Goal: Task Accomplishment & Management: Complete application form

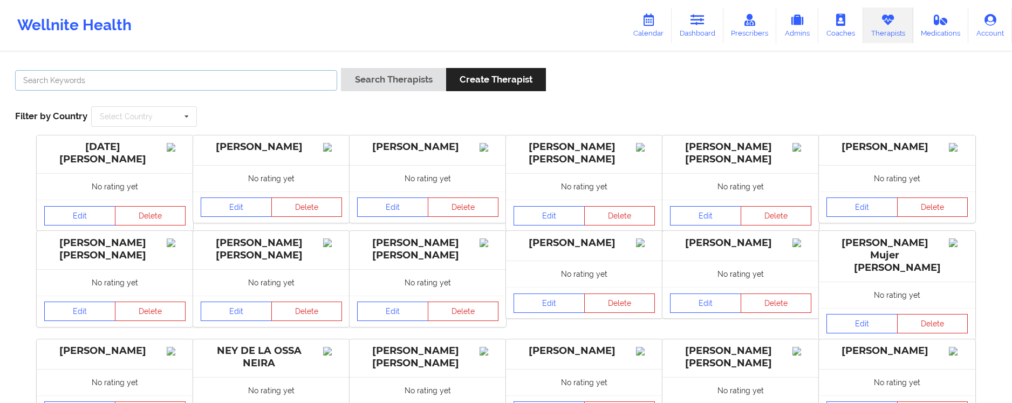
click at [73, 83] on input "text" at bounding box center [176, 80] width 322 height 21
type input "chermora"
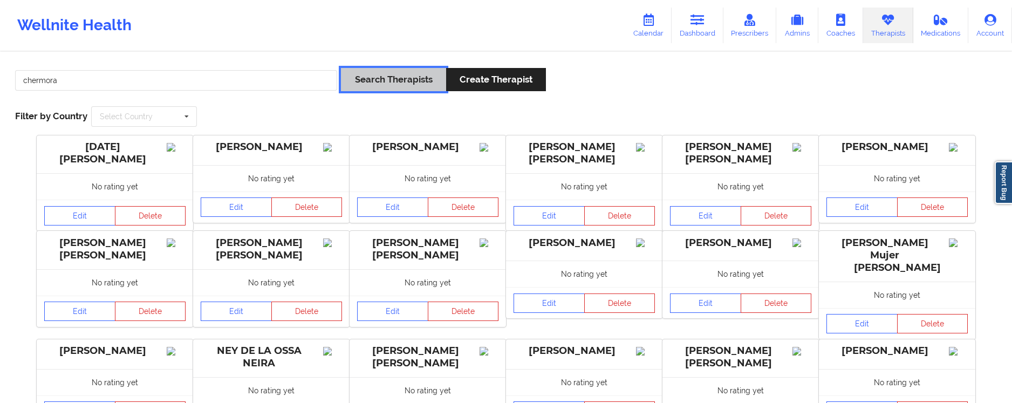
click at [395, 75] on button "Search Therapists" at bounding box center [393, 79] width 105 height 23
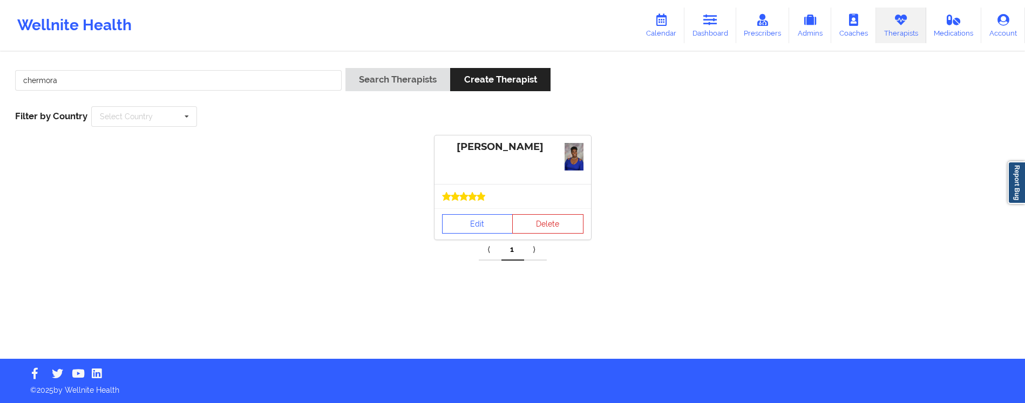
click at [481, 203] on div at bounding box center [512, 196] width 156 height 24
click at [462, 227] on link "Edit" at bounding box center [477, 223] width 71 height 19
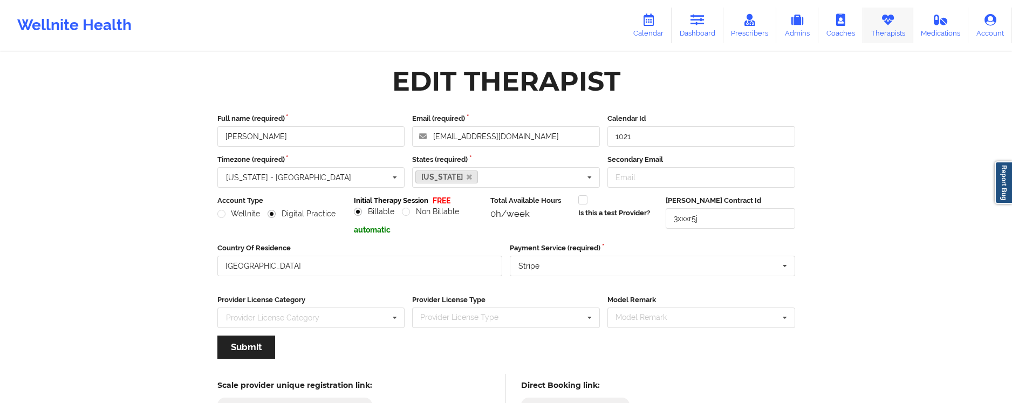
click at [886, 28] on link "Therapists" at bounding box center [888, 26] width 50 height 36
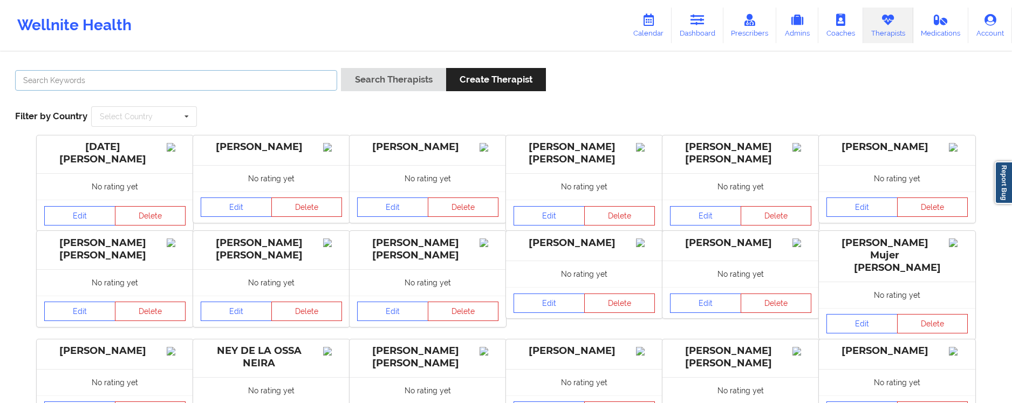
click at [281, 87] on input "text" at bounding box center [176, 80] width 322 height 21
type input "chermora"
click at [372, 84] on button "Search Therapists" at bounding box center [393, 79] width 105 height 23
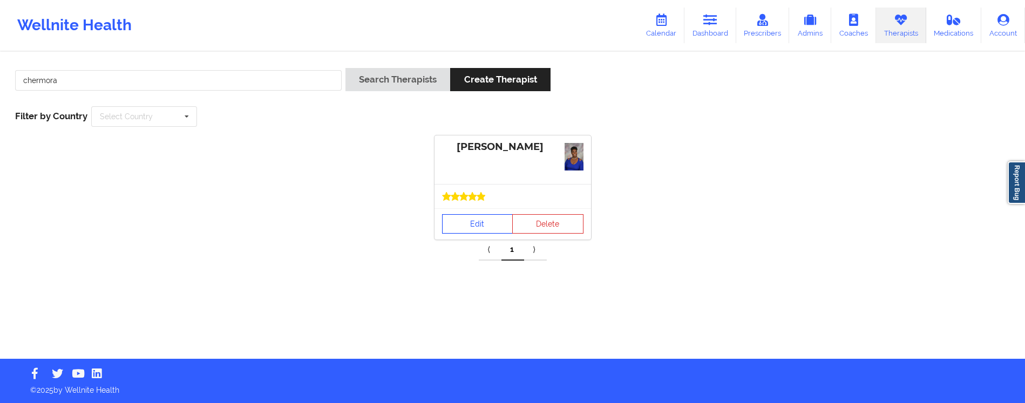
click at [468, 227] on link "Edit" at bounding box center [477, 223] width 71 height 19
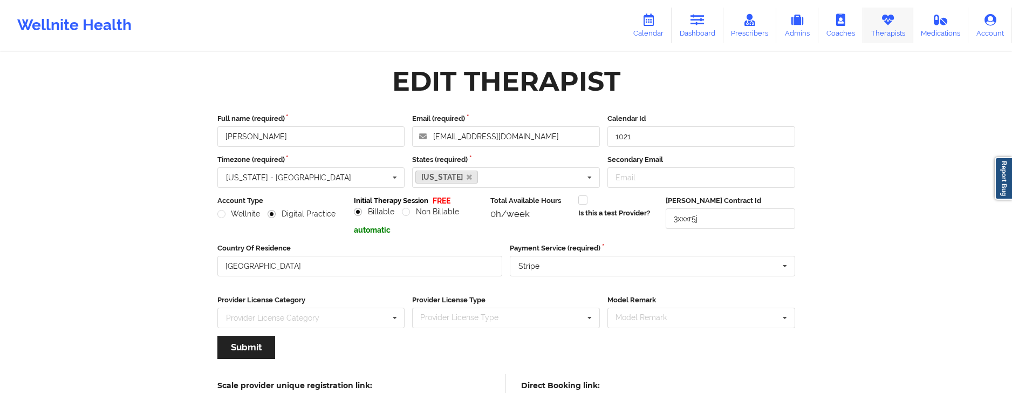
click at [884, 33] on link "Therapists" at bounding box center [888, 26] width 50 height 36
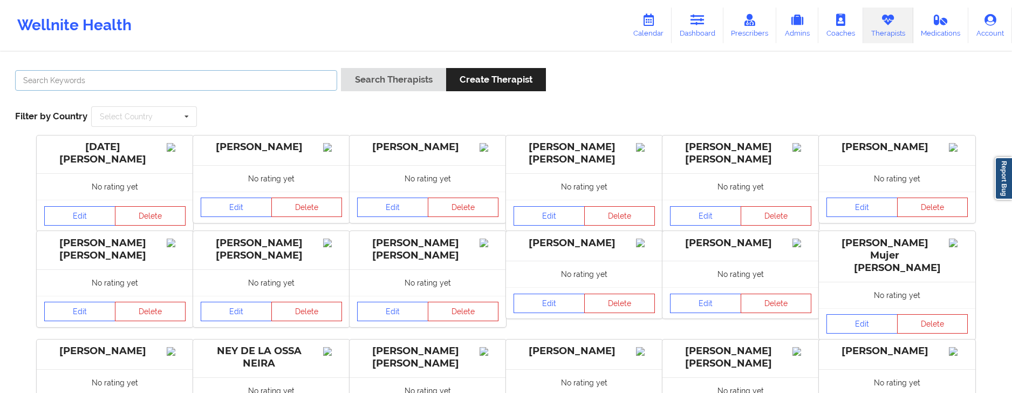
click at [206, 84] on input "text" at bounding box center [176, 80] width 322 height 21
type input "chermora"
click at [380, 75] on button "Search Therapists" at bounding box center [393, 79] width 105 height 23
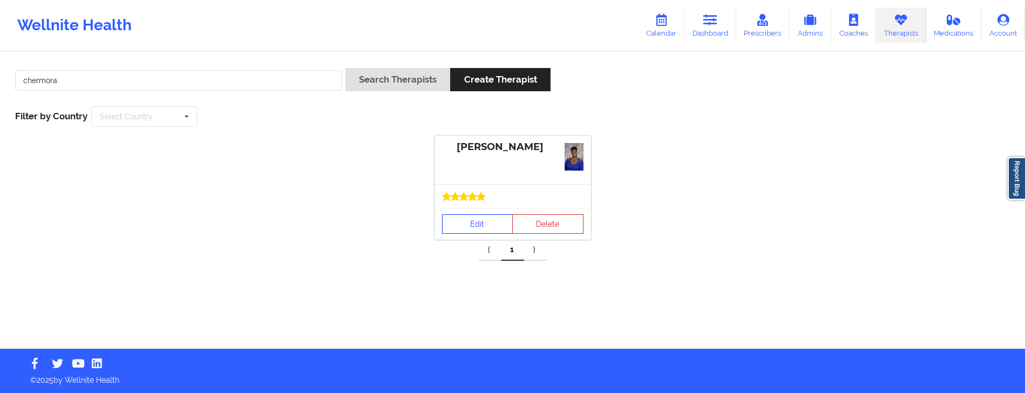
click at [469, 227] on link "Edit" at bounding box center [477, 223] width 71 height 19
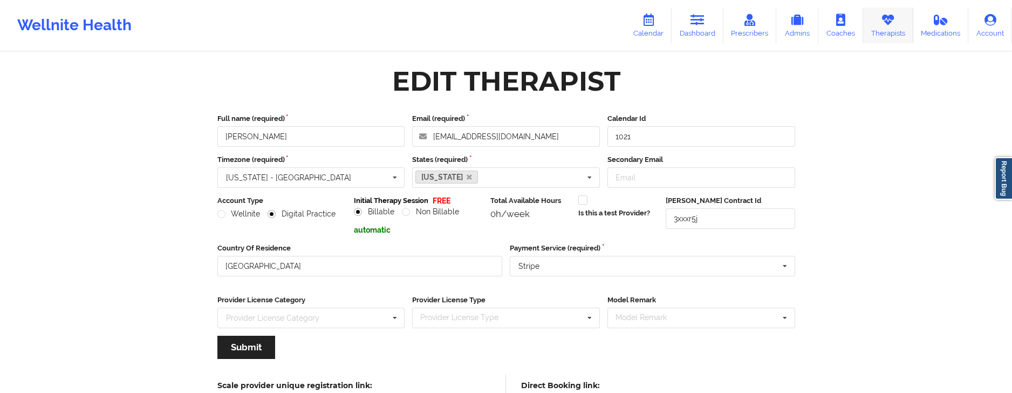
click at [899, 23] on link "Therapists" at bounding box center [888, 26] width 50 height 36
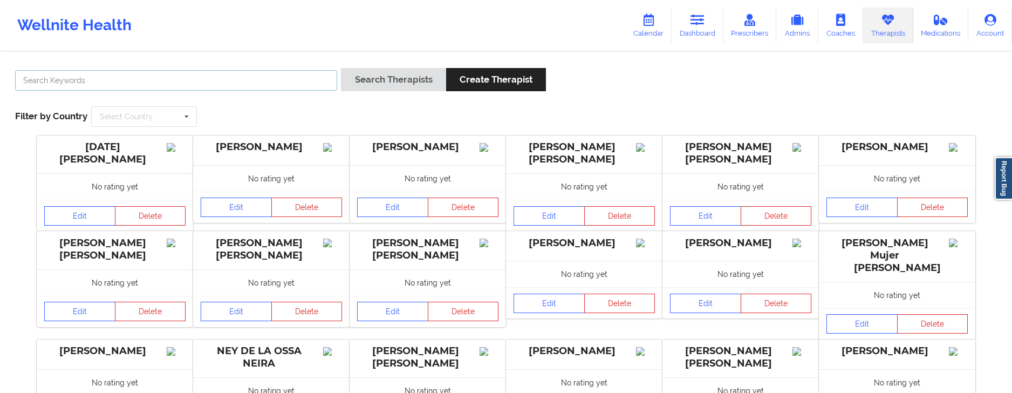
click at [244, 80] on input "text" at bounding box center [176, 80] width 322 height 21
type input "chermora"
click at [359, 80] on button "Search Therapists" at bounding box center [393, 79] width 105 height 23
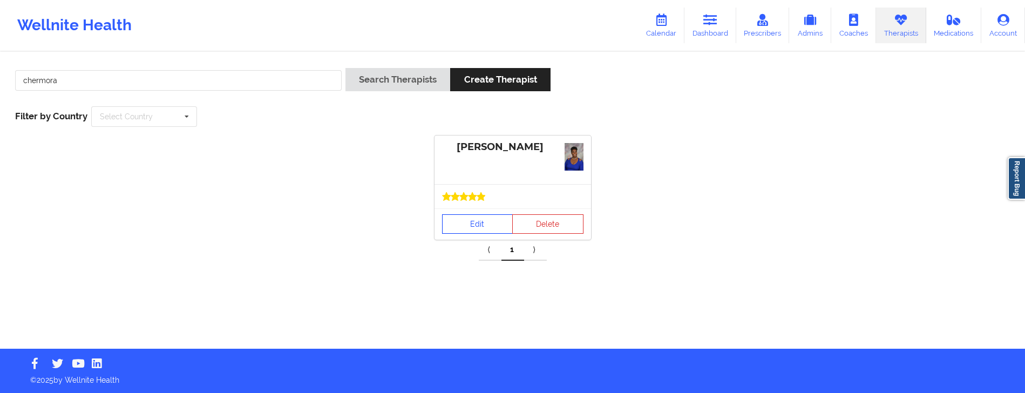
click at [466, 223] on link "Edit" at bounding box center [477, 223] width 71 height 19
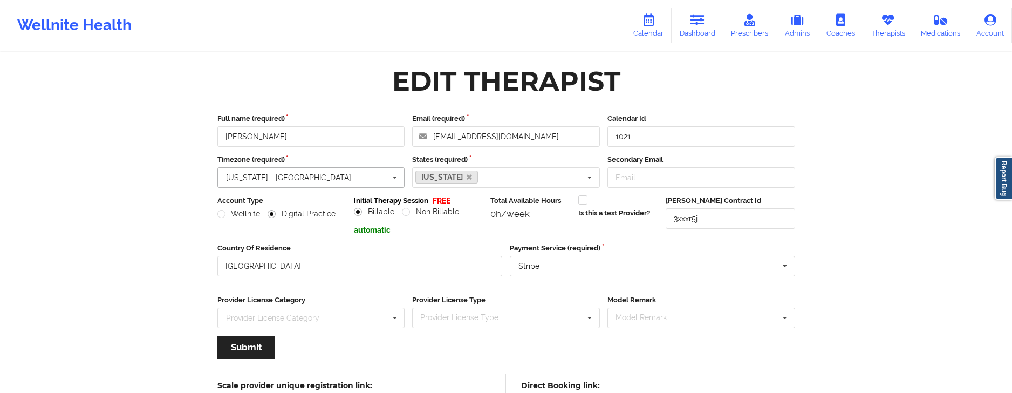
drag, startPoint x: 309, startPoint y: 175, endPoint x: 233, endPoint y: 177, distance: 76.1
click at [233, 177] on div "New York - America Adak - America 00:20 am (GMT -1000) Honolulu - Pacific 00:20…" at bounding box center [311, 177] width 188 height 21
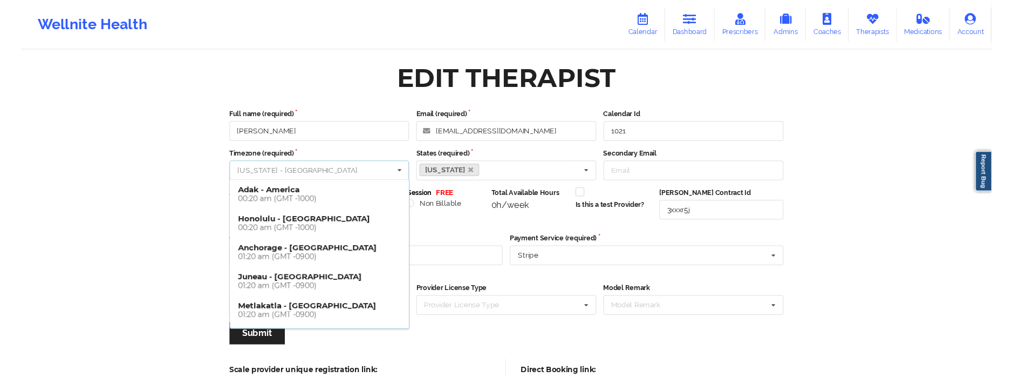
scroll to position [690, 0]
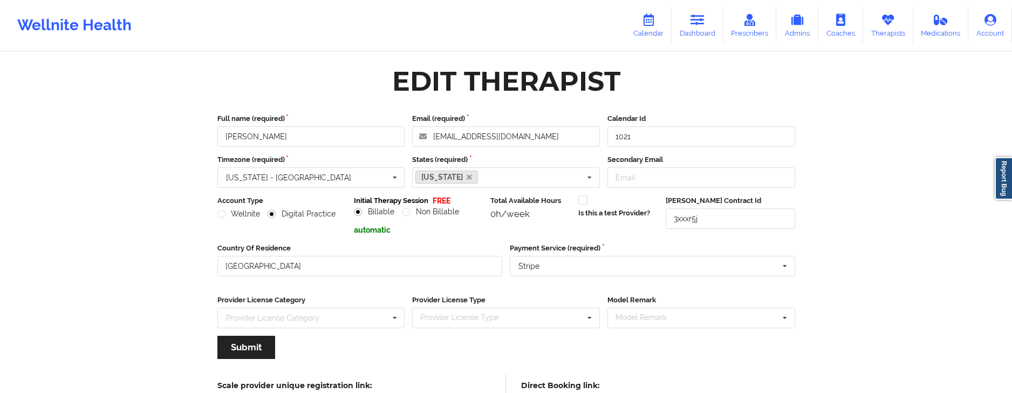
click at [158, 183] on div "Wellnite Health Calendar Dashboard Prescribers Admins Coaches Therapists Medica…" at bounding box center [506, 224] width 1012 height 448
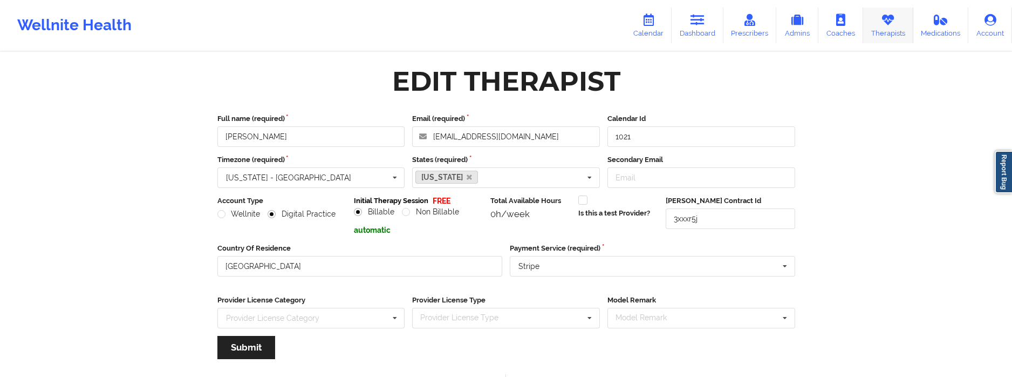
click at [886, 36] on link "Therapists" at bounding box center [888, 26] width 50 height 36
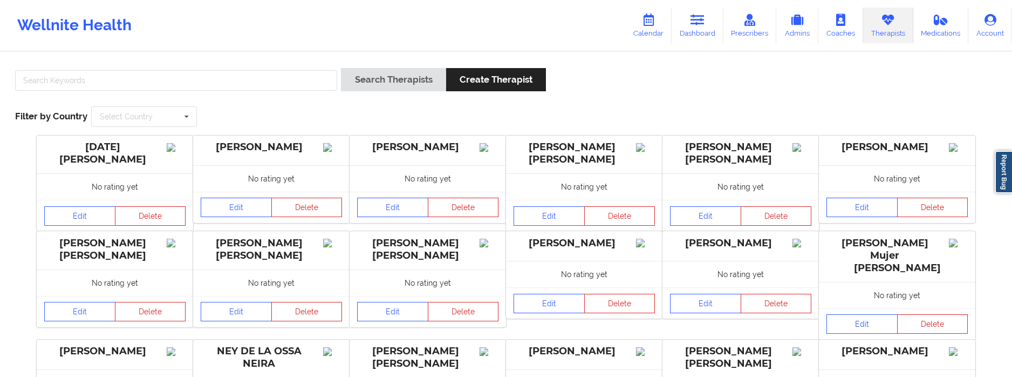
click at [270, 68] on div at bounding box center [176, 83] width 330 height 31
click at [266, 78] on input "text" at bounding box center [176, 80] width 322 height 21
type input "chermora"
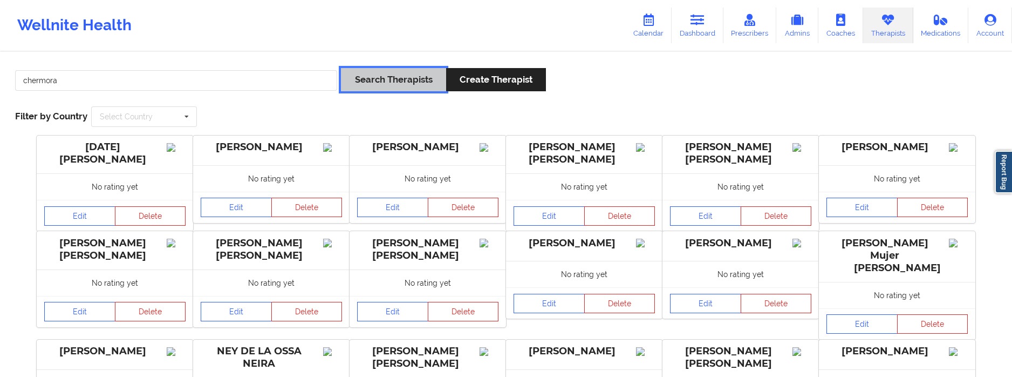
click at [415, 80] on button "Search Therapists" at bounding box center [393, 79] width 105 height 23
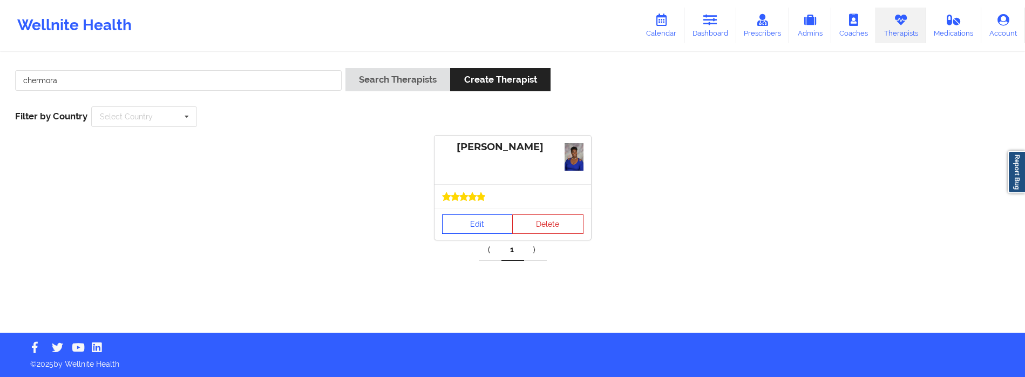
click at [475, 227] on link "Edit" at bounding box center [477, 223] width 71 height 19
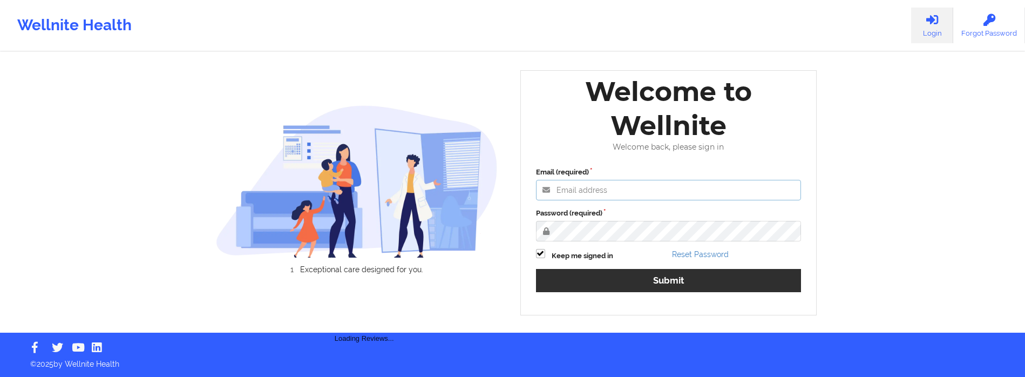
type input "[DATE][EMAIL_ADDRESS][DOMAIN_NAME]"
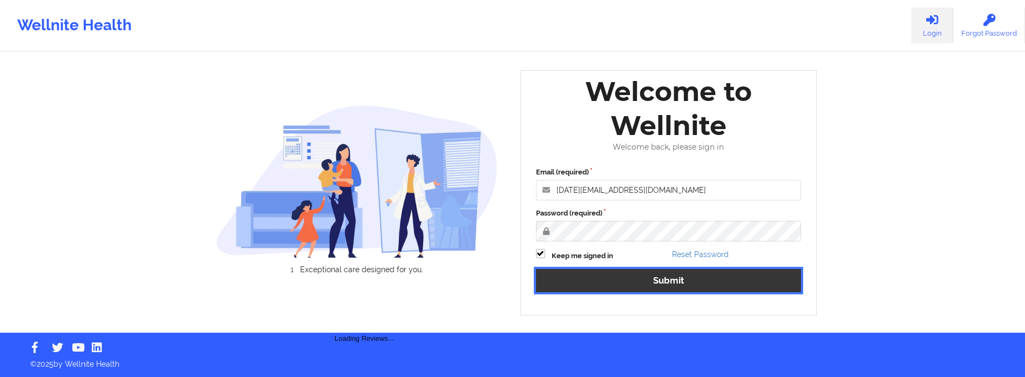
click at [637, 287] on button "Submit" at bounding box center [668, 280] width 265 height 23
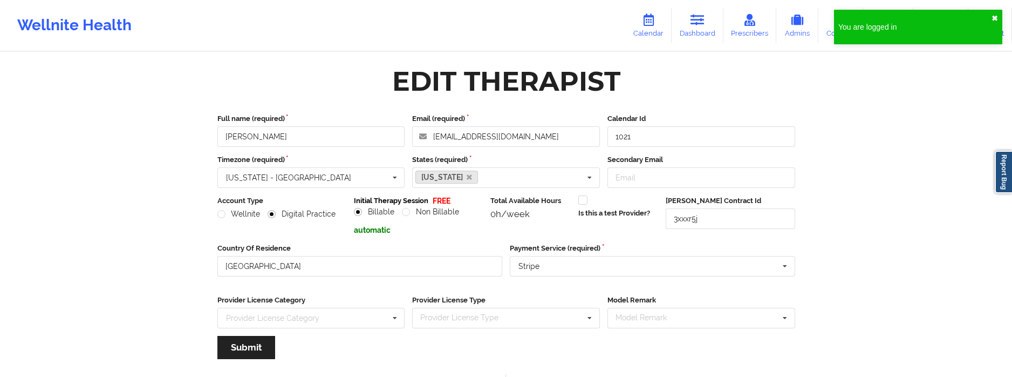
click at [993, 19] on button "✖︎" at bounding box center [995, 18] width 6 height 9
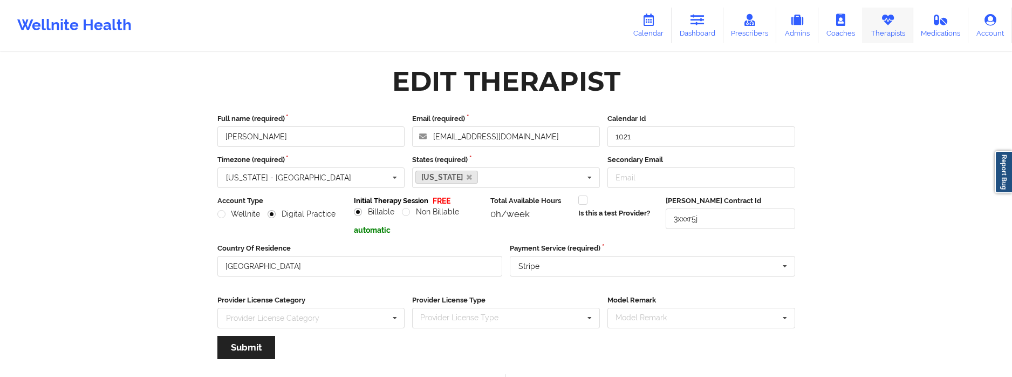
click at [890, 24] on icon at bounding box center [888, 20] width 14 height 12
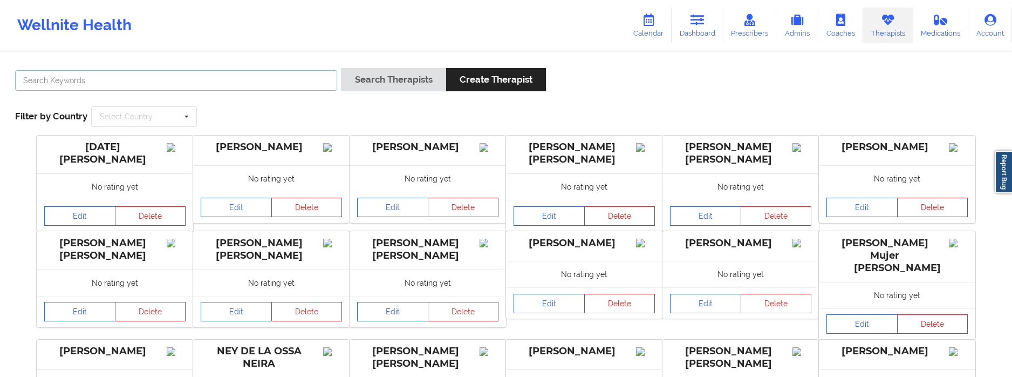
click at [161, 78] on input "text" at bounding box center [176, 80] width 322 height 21
type input "chermora"
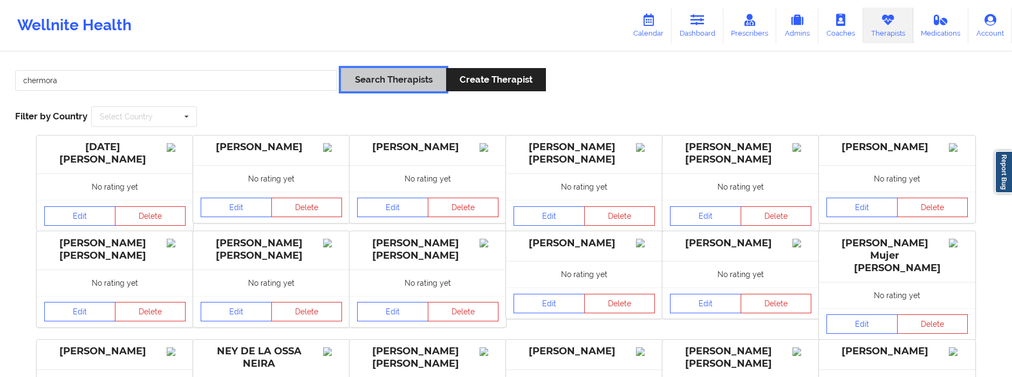
click at [403, 73] on button "Search Therapists" at bounding box center [393, 79] width 105 height 23
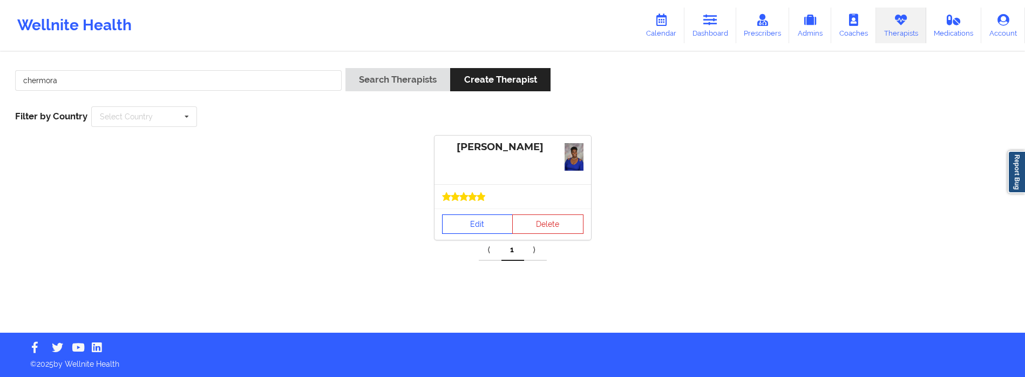
click at [466, 227] on link "Edit" at bounding box center [477, 223] width 71 height 19
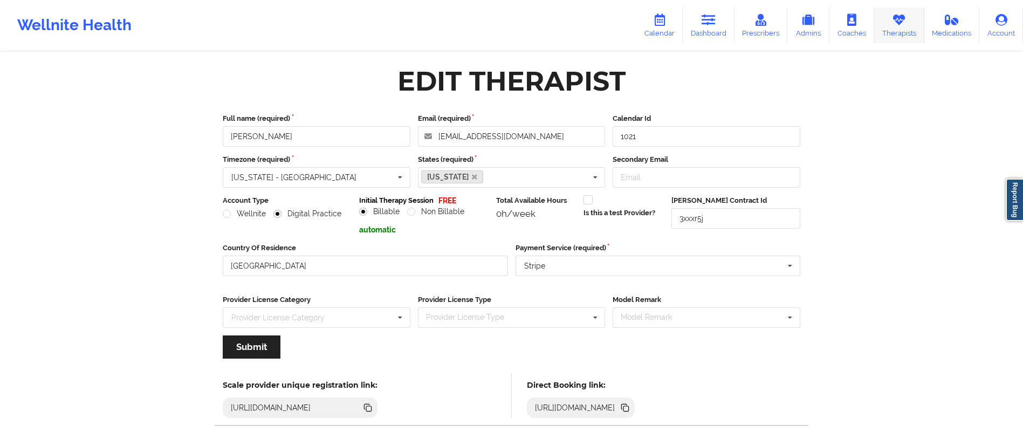
click at [894, 30] on link "Therapists" at bounding box center [900, 26] width 50 height 36
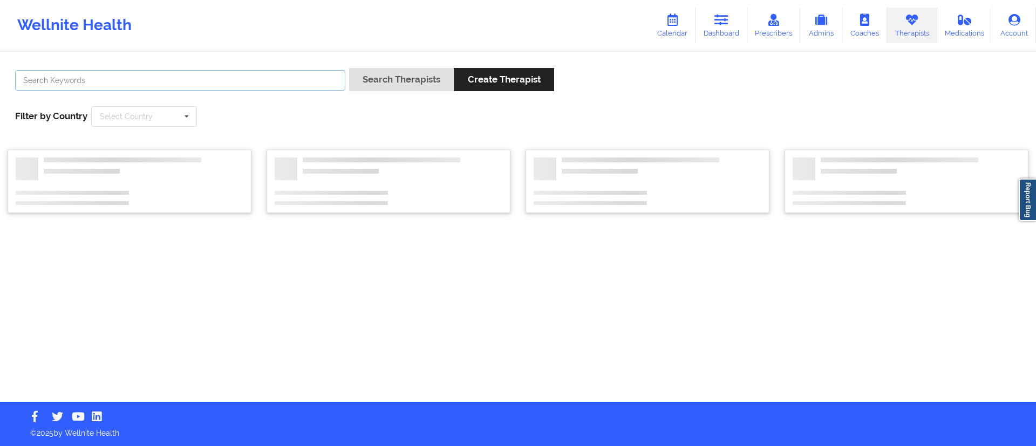
click at [276, 83] on input "text" at bounding box center [180, 80] width 330 height 21
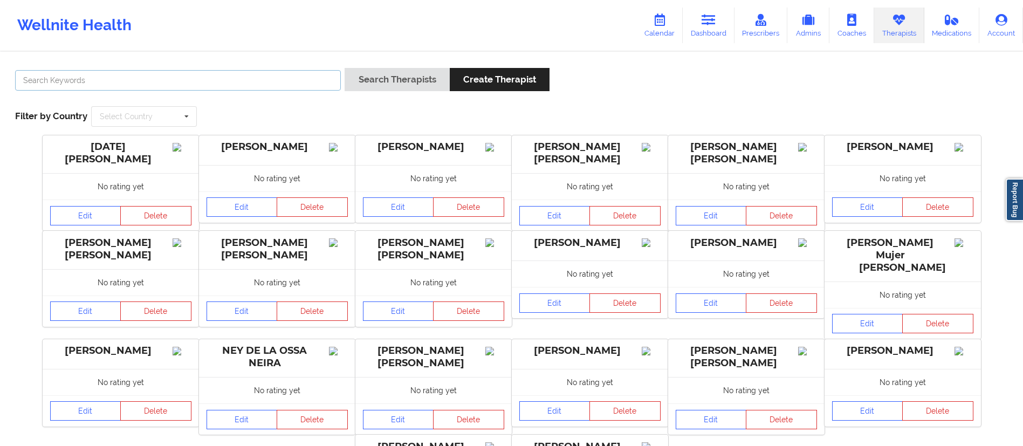
type input "chermora"
click at [424, 83] on button "Search Therapists" at bounding box center [397, 79] width 105 height 23
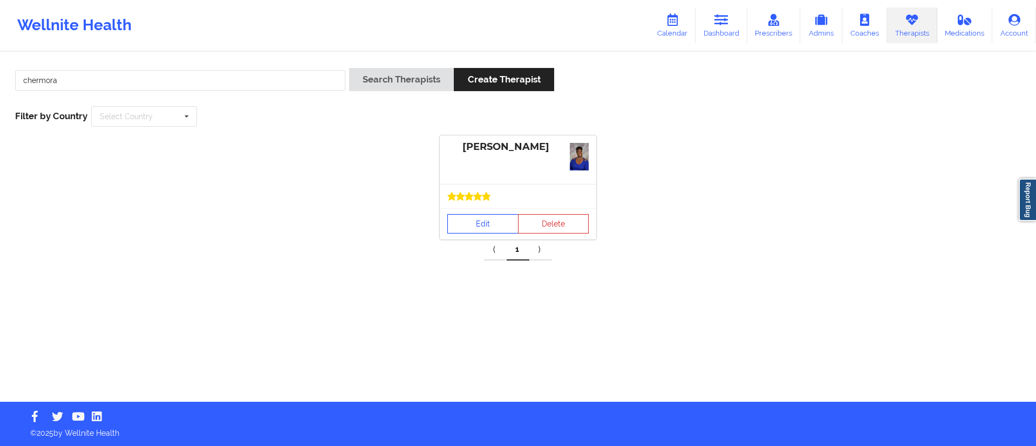
click at [476, 229] on link "Edit" at bounding box center [482, 223] width 71 height 19
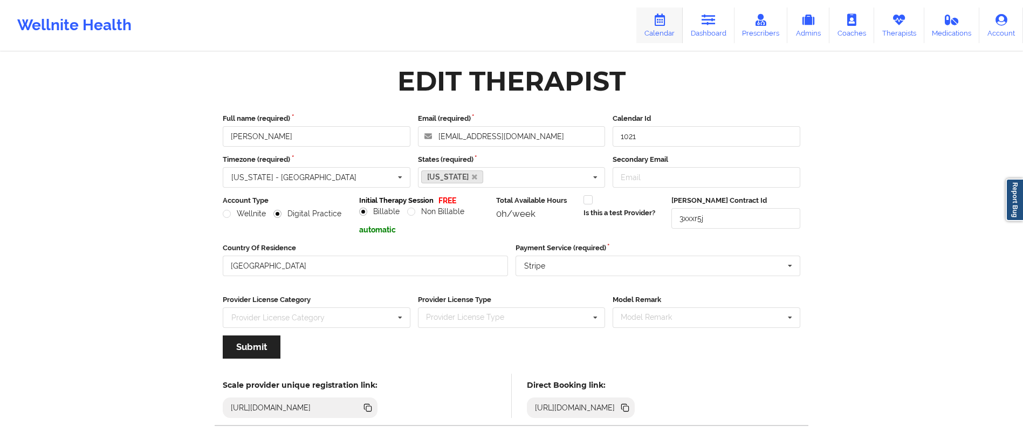
click at [660, 29] on link "Calendar" at bounding box center [660, 26] width 46 height 36
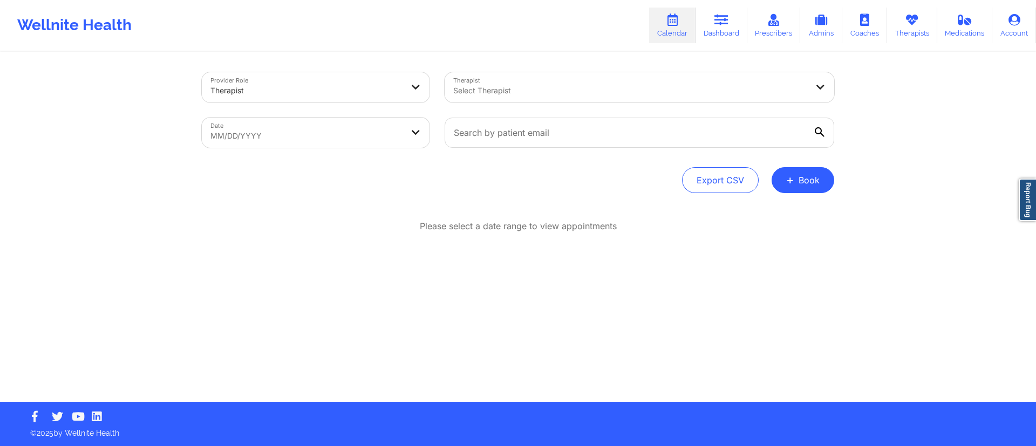
select select "2025-8"
select select "2025-9"
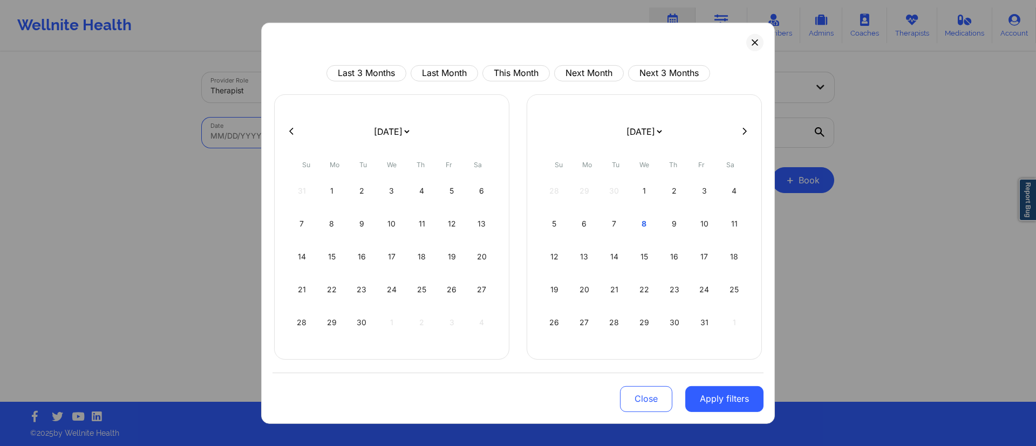
click at [245, 132] on body "Wellnite Health Calendar Dashboard Prescribers Admins Coaches Therapists Medica…" at bounding box center [518, 223] width 1036 height 446
click at [522, 73] on button "This Month" at bounding box center [515, 73] width 67 height 16
select select "2025-9"
select select "2025-10"
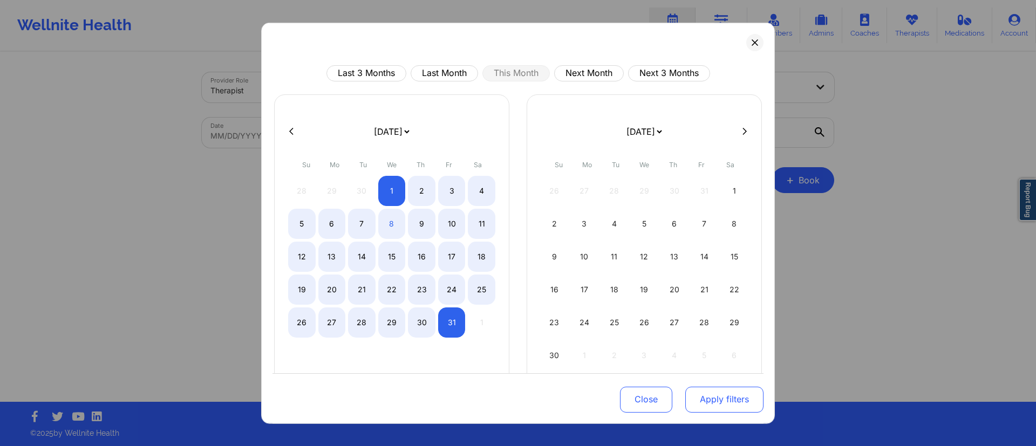
click at [728, 400] on button "Apply filters" at bounding box center [724, 400] width 78 height 26
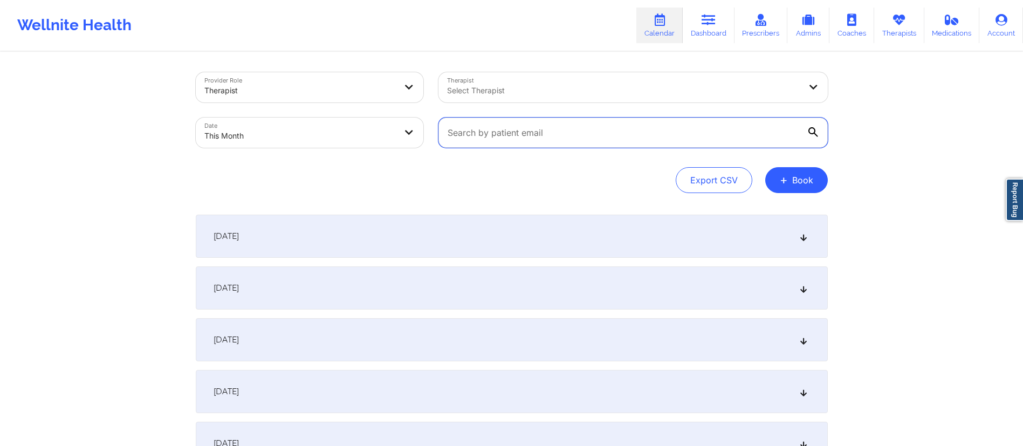
click at [550, 132] on input "text" at bounding box center [634, 133] width 390 height 30
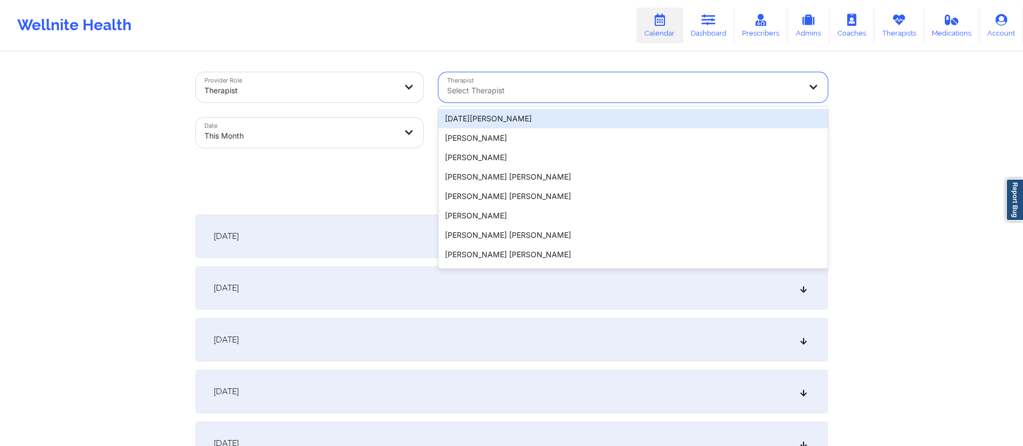
click at [528, 93] on div at bounding box center [624, 90] width 354 height 13
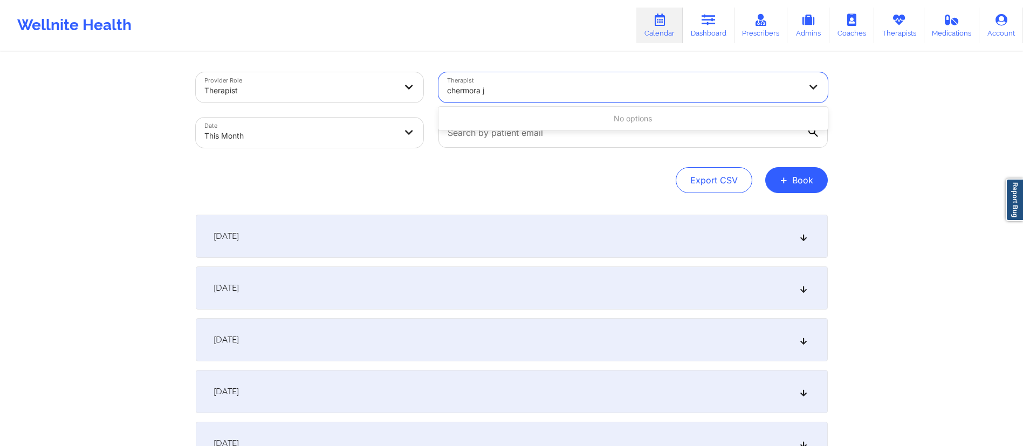
type input "chermora"
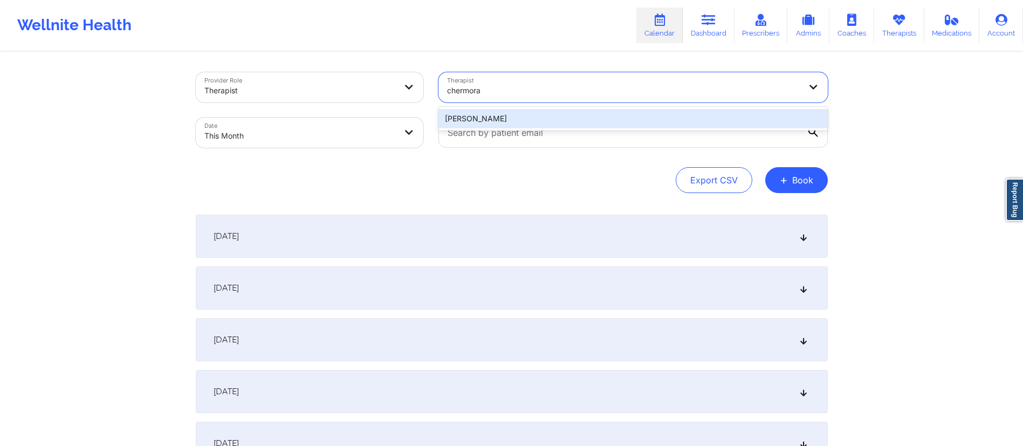
click at [533, 117] on div "[PERSON_NAME]" at bounding box center [634, 118] width 390 height 19
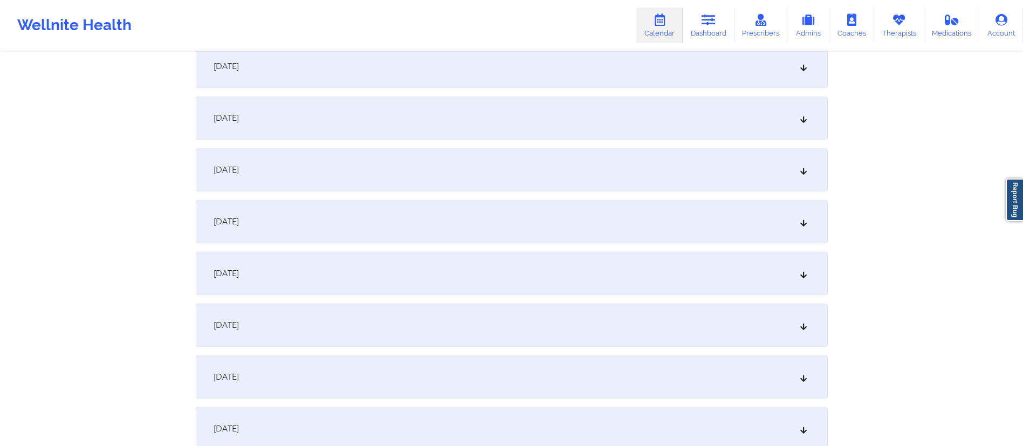
scroll to position [328, 0]
click at [315, 272] on div "[DATE]" at bounding box center [512, 270] width 632 height 43
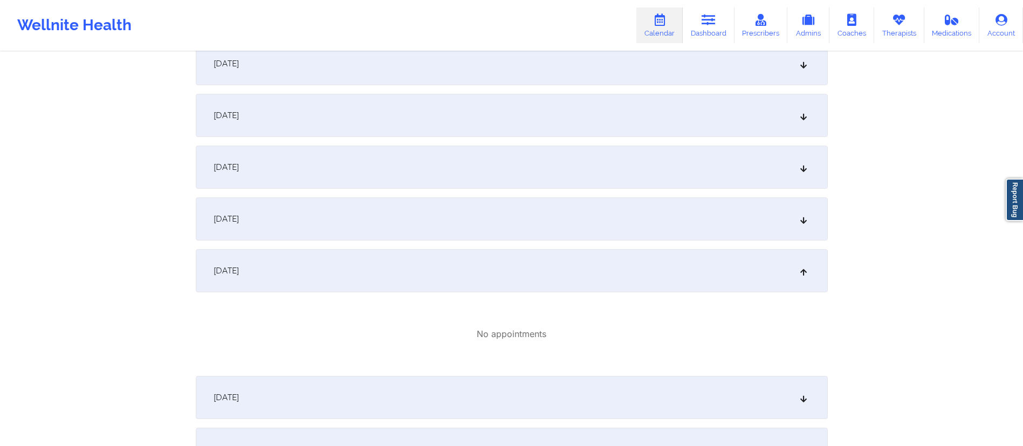
click at [316, 272] on div "[DATE]" at bounding box center [512, 270] width 632 height 43
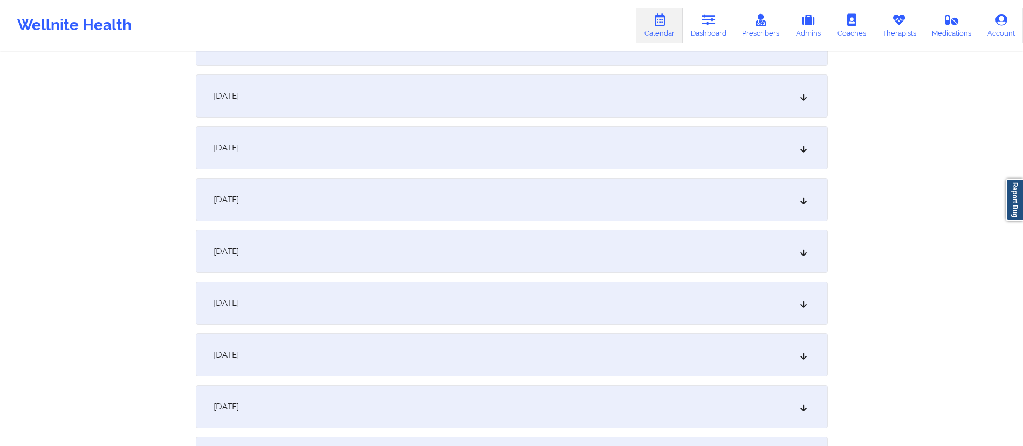
scroll to position [411, 0]
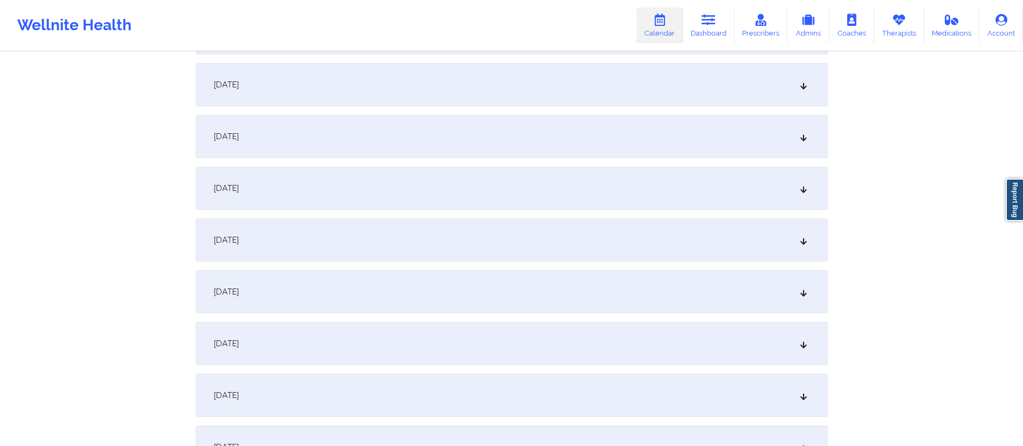
click at [317, 255] on div "[DATE]" at bounding box center [512, 240] width 632 height 43
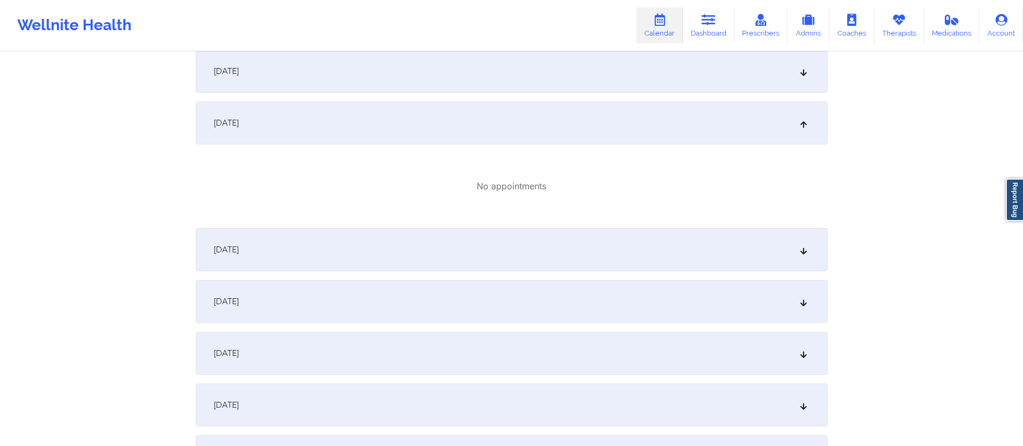
scroll to position [531, 0]
click at [328, 249] on div "[DATE]" at bounding box center [512, 246] width 632 height 43
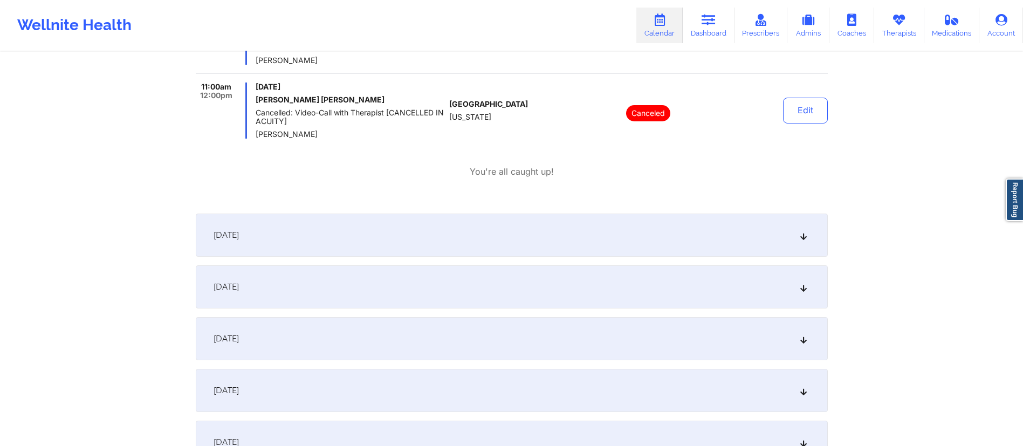
scroll to position [806, 0]
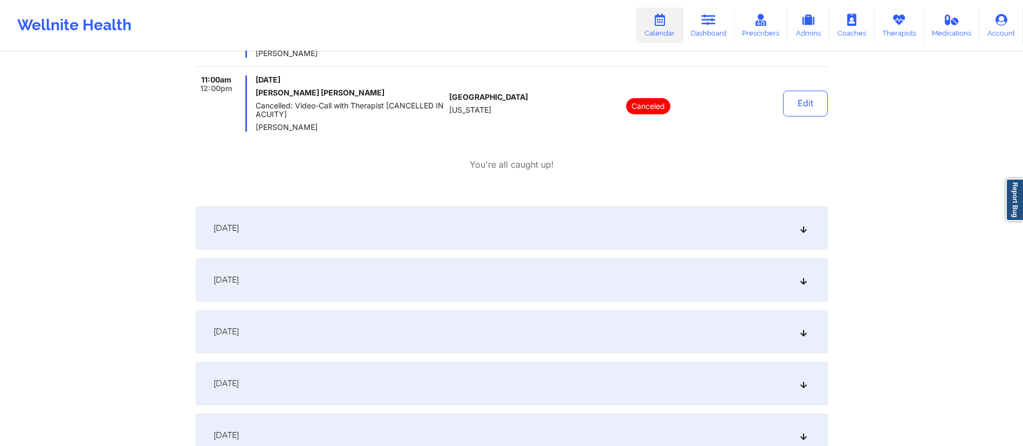
click at [393, 230] on div "[DATE]" at bounding box center [512, 228] width 632 height 43
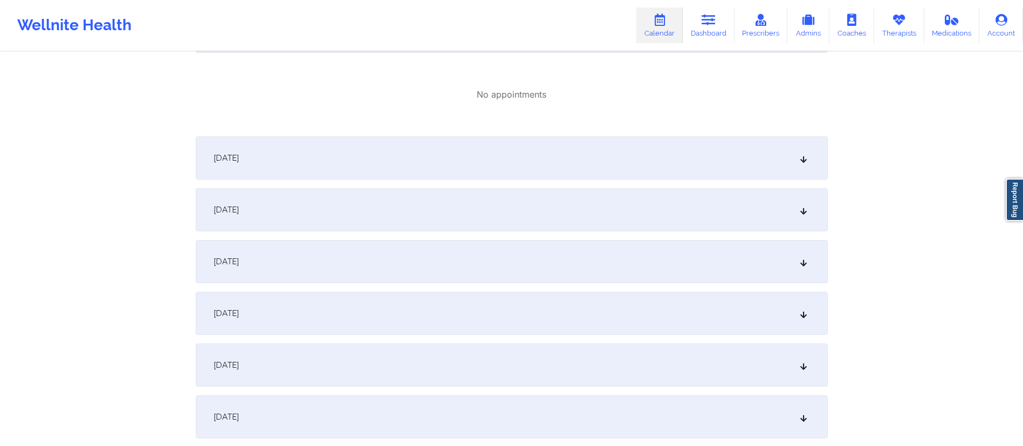
scroll to position [1004, 0]
click at [453, 133] on div "[DATE] No appointments [DATE] No appointments [DATE] No appointments [DATE] No …" at bounding box center [512, 187] width 632 height 1952
click at [439, 151] on div "[DATE]" at bounding box center [512, 157] width 632 height 43
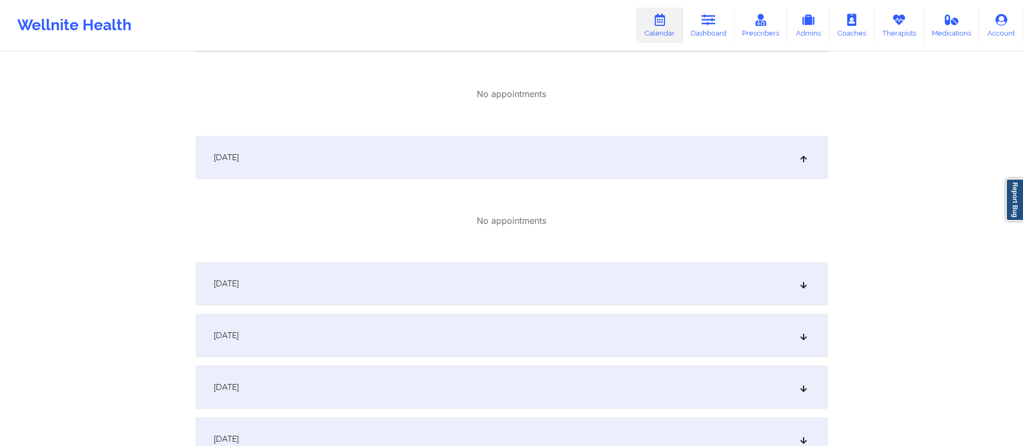
click at [397, 279] on div "[DATE]" at bounding box center [512, 283] width 632 height 43
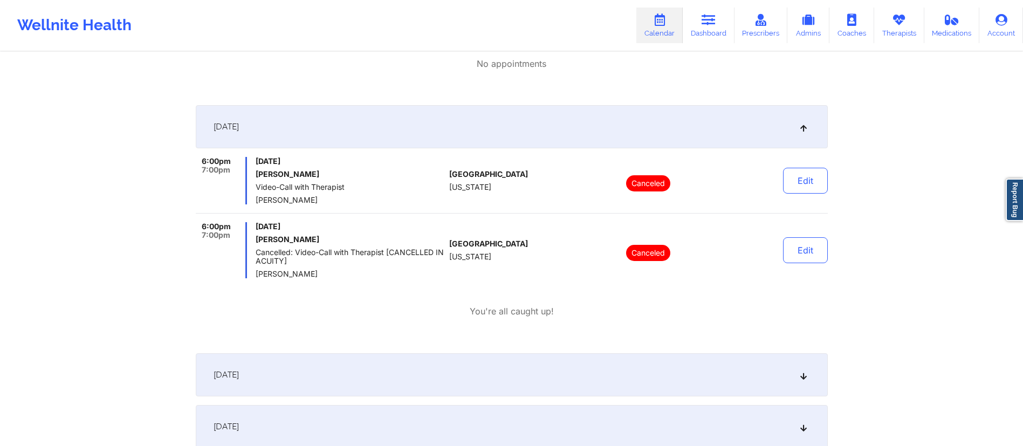
scroll to position [1179, 0]
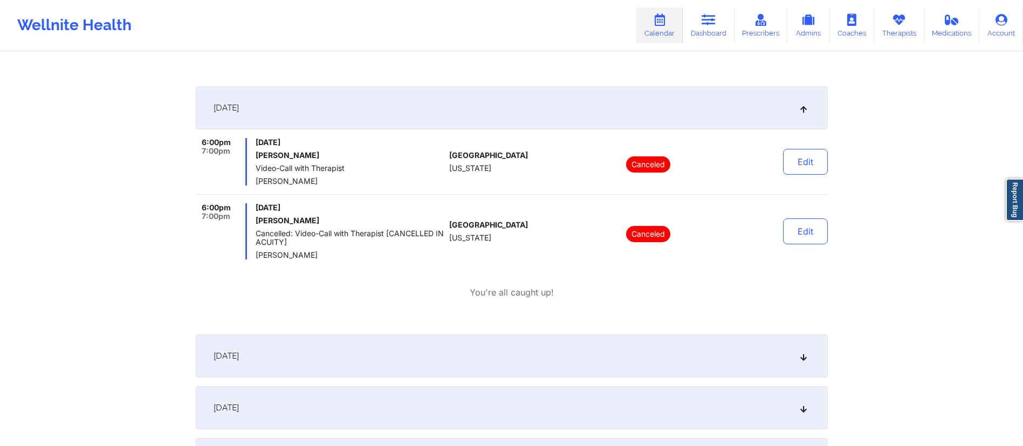
click at [393, 356] on div "[DATE]" at bounding box center [512, 356] width 632 height 43
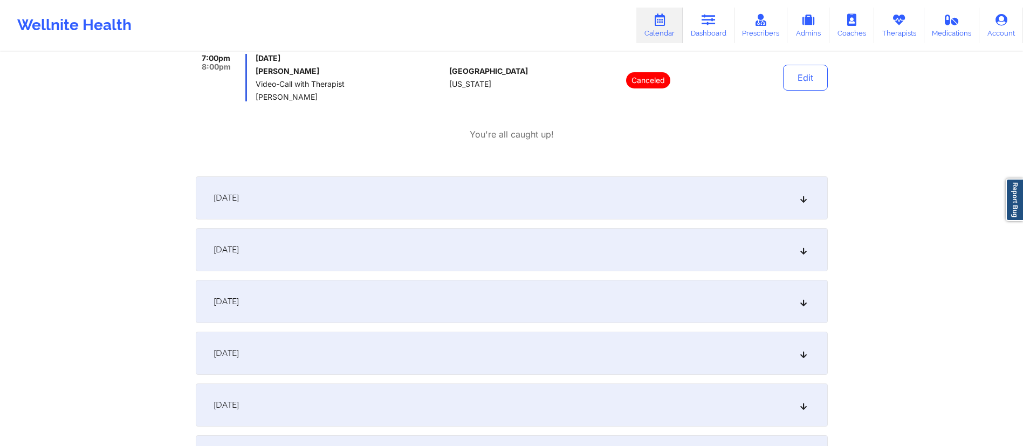
scroll to position [1643, 0]
click at [478, 192] on div "[DATE]" at bounding box center [512, 197] width 632 height 43
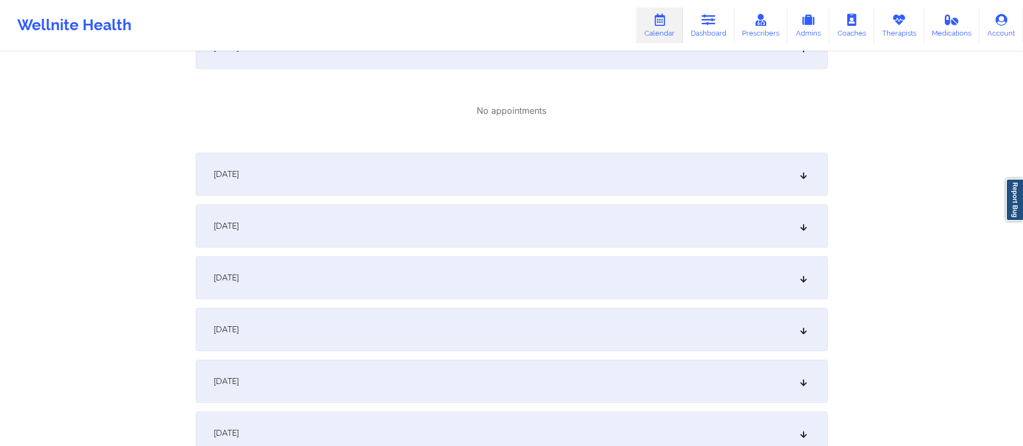
scroll to position [1793, 0]
click at [478, 192] on div "[DATE]" at bounding box center [512, 173] width 632 height 43
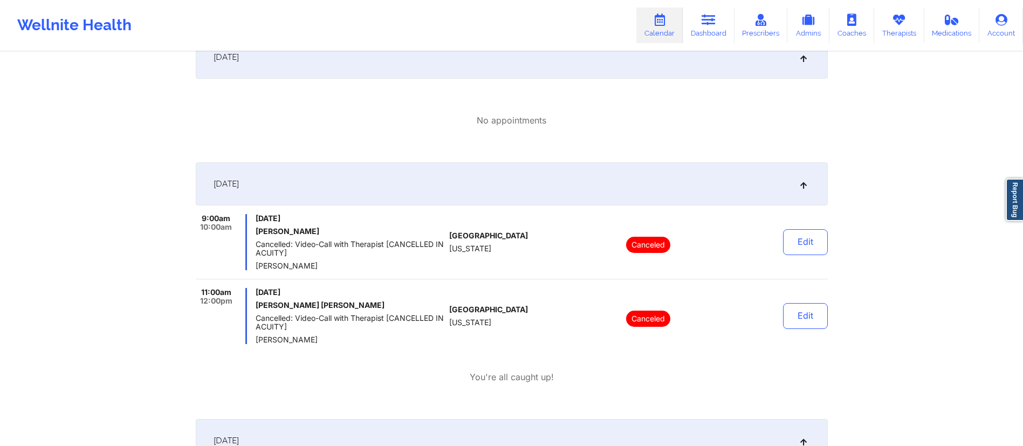
scroll to position [0, 0]
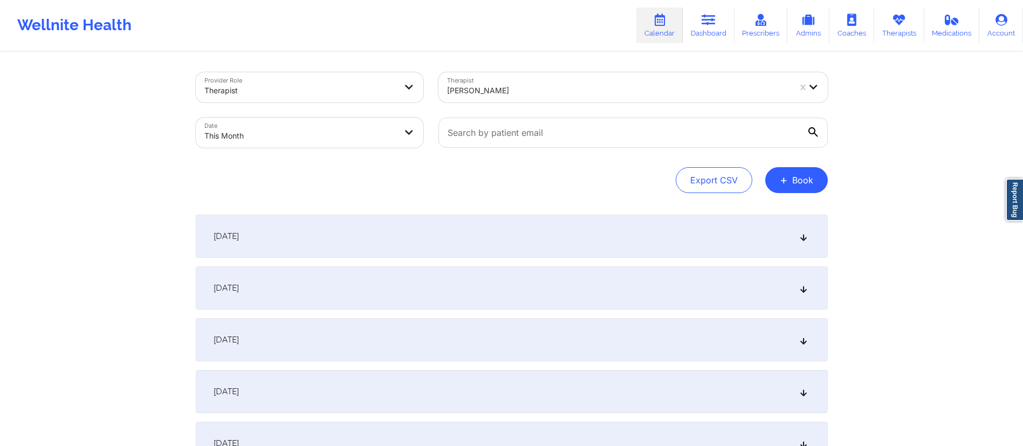
click at [650, 23] on link "Calendar" at bounding box center [660, 26] width 46 height 36
select select "2025-9"
select select "2025-10"
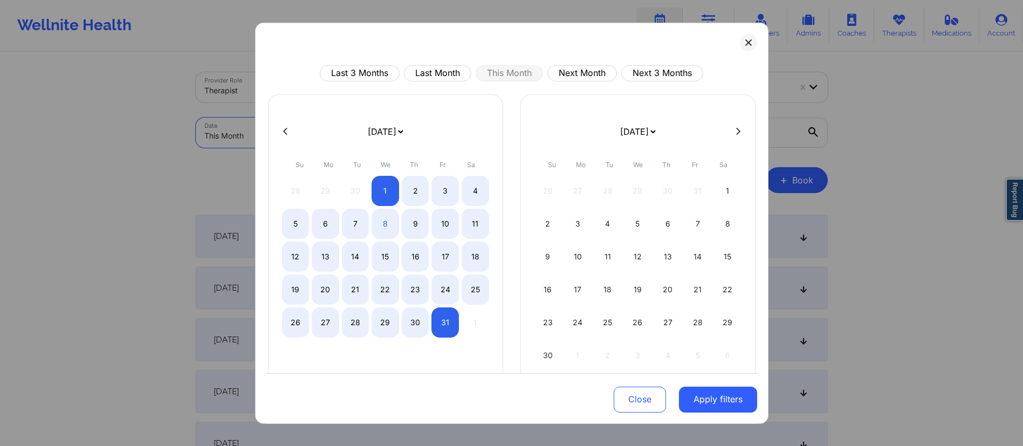
click at [342, 126] on body "Wellnite Health Calendar Dashboard Prescribers Admins Coaches Therapists Medica…" at bounding box center [511, 223] width 1023 height 446
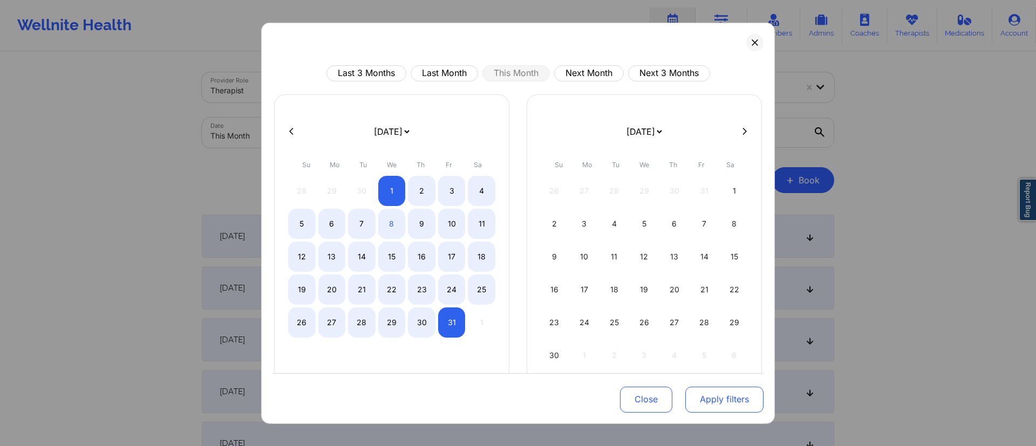
click at [705, 411] on button "Apply filters" at bounding box center [724, 400] width 78 height 26
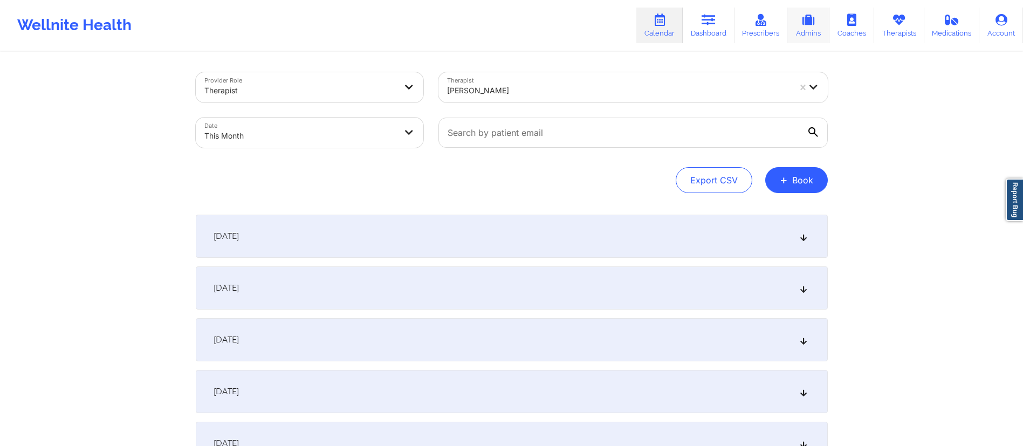
click at [814, 32] on link "Admins" at bounding box center [809, 26] width 42 height 36
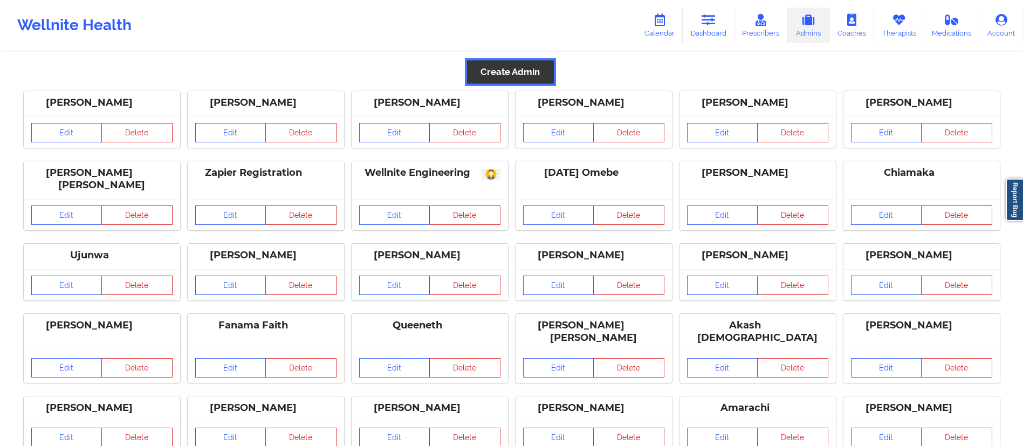
click at [503, 78] on button "Create Admin" at bounding box center [510, 71] width 86 height 23
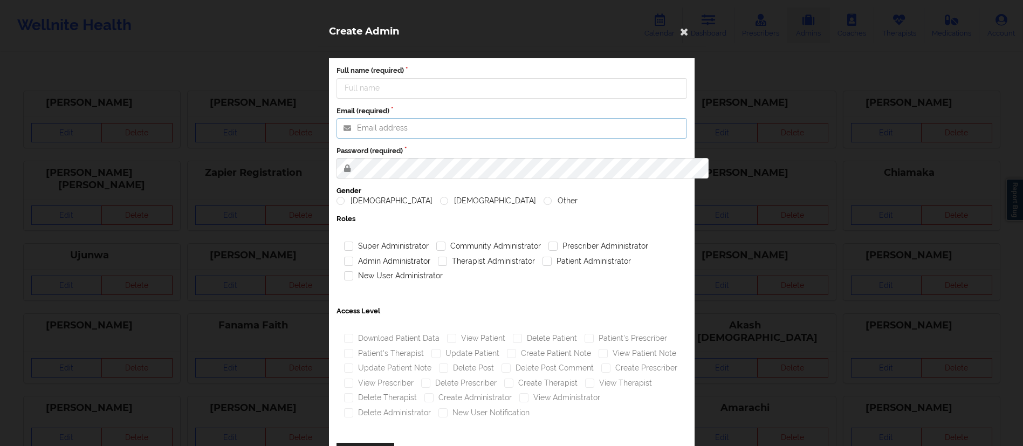
type input "[DATE][EMAIL_ADDRESS][DOMAIN_NAME]"
click at [412, 84] on input "Full name (required)" at bounding box center [512, 88] width 351 height 21
paste input "[PERSON_NAME]"
type input "[PERSON_NAME]"
drag, startPoint x: 457, startPoint y: 133, endPoint x: 331, endPoint y: 121, distance: 126.3
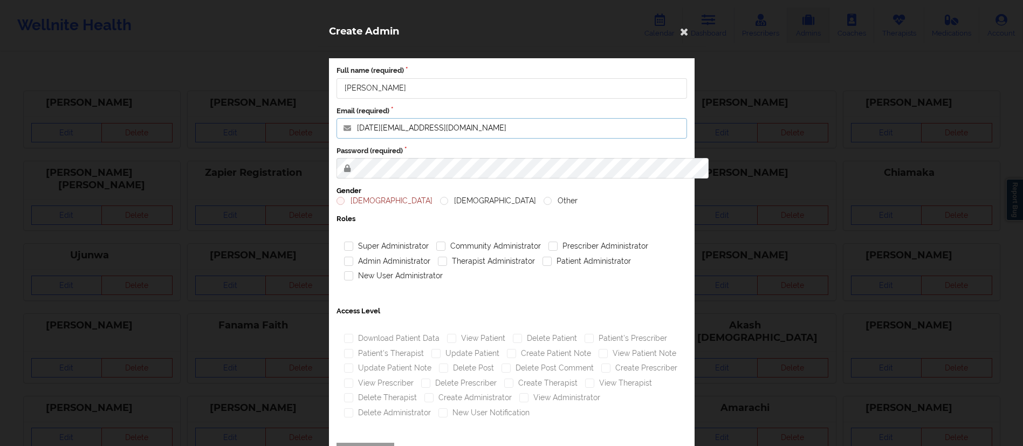
click at [337, 121] on input "[DATE][EMAIL_ADDRESS][DOMAIN_NAME]" at bounding box center [512, 128] width 351 height 21
paste input "cyra"
type input "[EMAIL_ADDRESS][DOMAIN_NAME]"
click at [329, 146] on div "Full name (required) [PERSON_NAME] Email (required) [EMAIL_ADDRESS][DOMAIN_NAME…" at bounding box center [512, 269] width 366 height 423
click at [522, 200] on div "[DEMOGRAPHIC_DATA] [DEMOGRAPHIC_DATA] Other" at bounding box center [512, 201] width 351 height 11
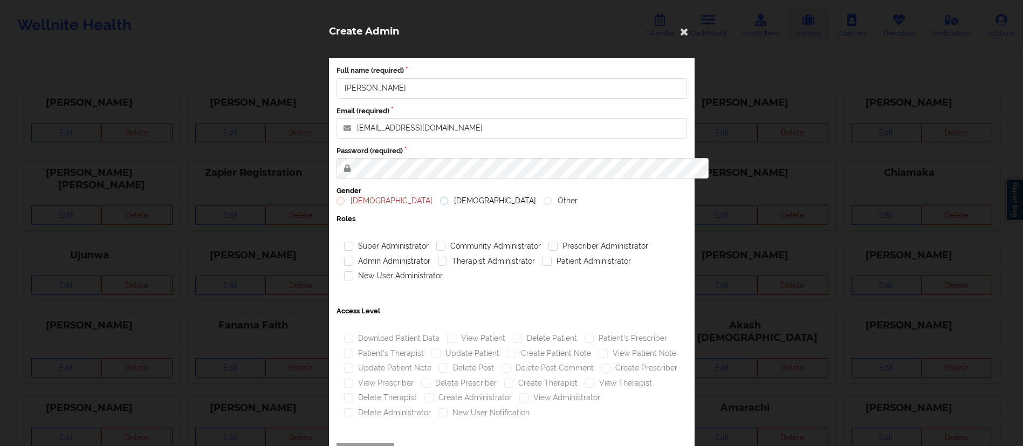
click at [440, 200] on label "[DEMOGRAPHIC_DATA]" at bounding box center [488, 200] width 96 height 9
click at [440, 200] on input "[DEMOGRAPHIC_DATA]" at bounding box center [444, 200] width 9 height 9
radio input "true"
click at [318, 155] on div "Full name (required) [PERSON_NAME] Email (required) [EMAIL_ADDRESS][DOMAIN_NAME…" at bounding box center [512, 270] width 388 height 446
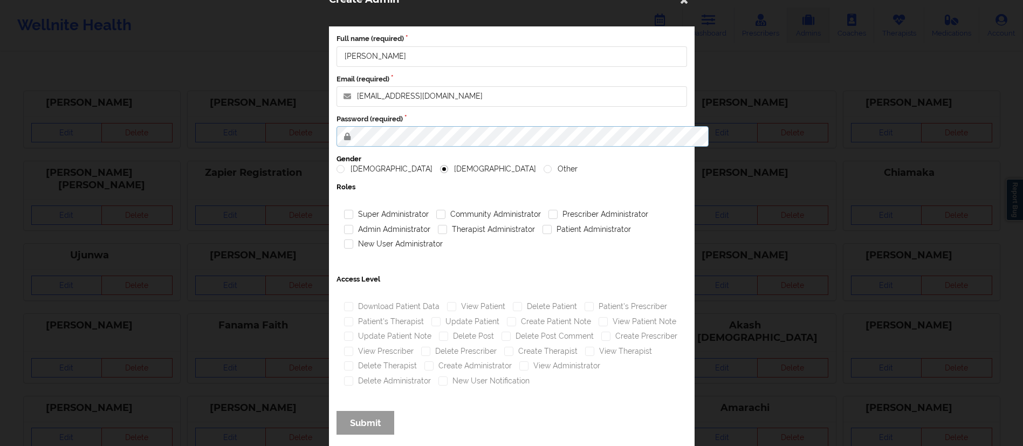
scroll to position [47, 0]
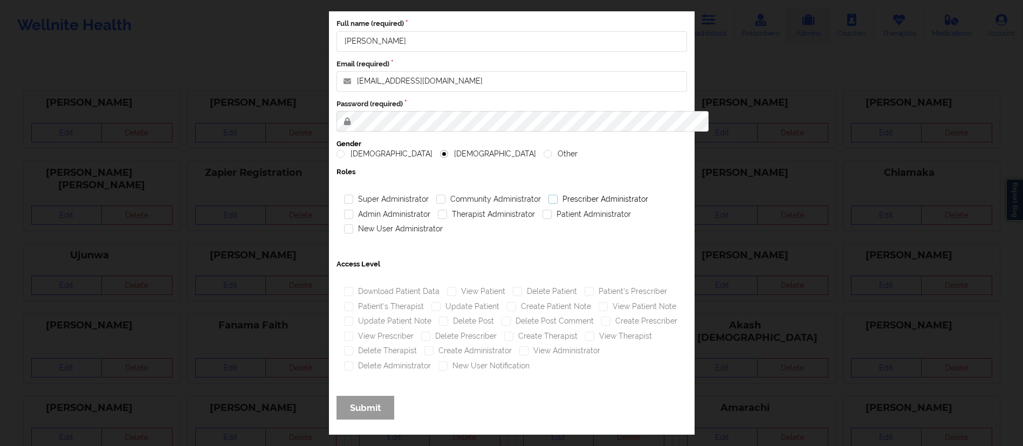
click at [548, 201] on label "Prescriber Administrator" at bounding box center [598, 199] width 100 height 9
click at [548, 201] on input "Prescriber Administrator" at bounding box center [552, 199] width 9 height 9
checkbox input "true"
click at [344, 215] on label "Admin Administrator" at bounding box center [387, 214] width 86 height 9
click at [344, 215] on input "Admin Administrator" at bounding box center [348, 214] width 9 height 9
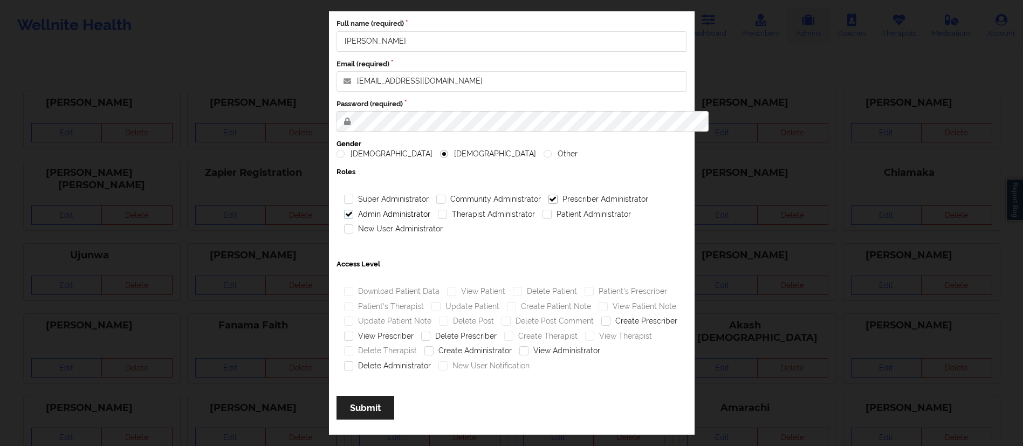
click at [344, 214] on label "Admin Administrator" at bounding box center [387, 214] width 86 height 9
click at [344, 214] on input "Admin Administrator" at bounding box center [348, 214] width 9 height 9
checkbox input "false"
click at [438, 214] on label "Therapist Administrator" at bounding box center [486, 214] width 97 height 9
click at [438, 214] on input "Therapist Administrator" at bounding box center [442, 214] width 9 height 9
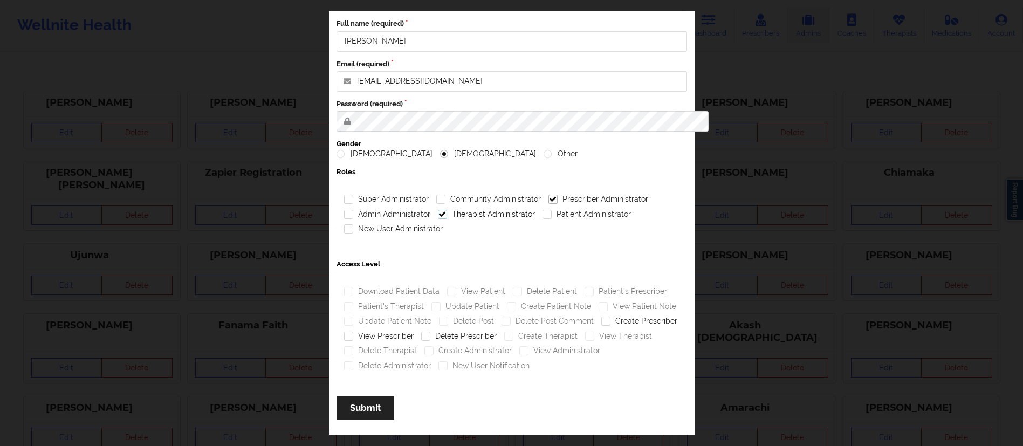
checkbox input "true"
click at [542, 214] on label "Patient Administrator" at bounding box center [586, 214] width 88 height 9
click at [542, 214] on input "Patient Administrator" at bounding box center [546, 214] width 9 height 9
checkbox input "true"
click at [340, 231] on div "New User Administrator" at bounding box center [393, 229] width 106 height 15
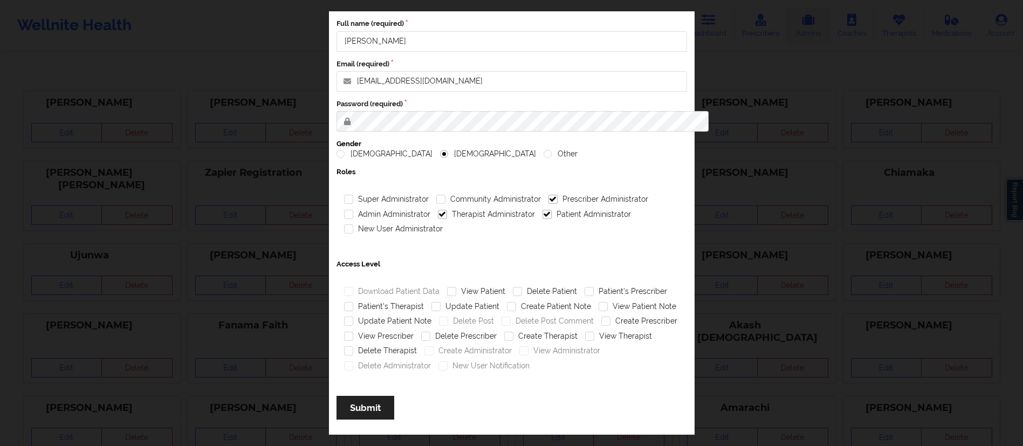
click at [340, 234] on div "New User Administrator" at bounding box center [393, 229] width 106 height 15
click at [344, 231] on label "New User Administrator" at bounding box center [393, 228] width 99 height 9
click at [344, 231] on input "New User Administrator" at bounding box center [348, 228] width 9 height 9
checkbox input "true"
click at [447, 292] on label "View Patient" at bounding box center [476, 291] width 58 height 9
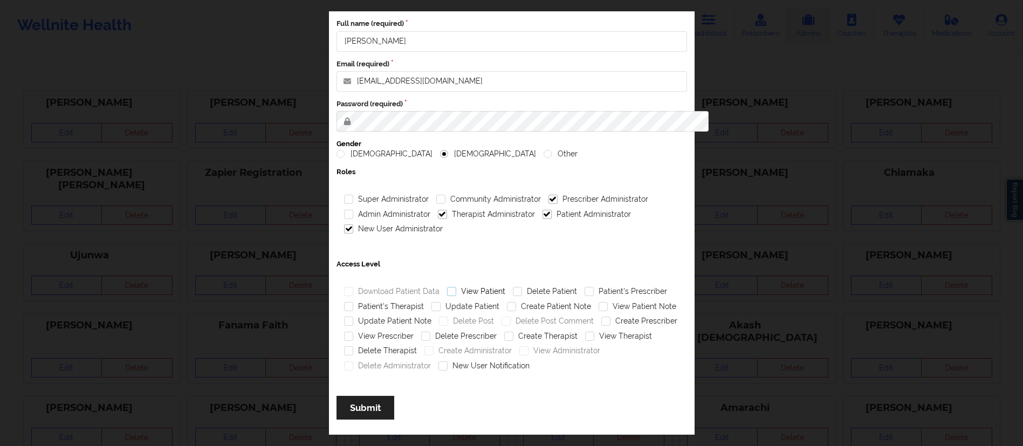
click at [447, 292] on input "View Patient" at bounding box center [451, 291] width 9 height 9
checkbox input "true"
drag, startPoint x: 422, startPoint y: 306, endPoint x: 441, endPoint y: 311, distance: 20.0
click at [431, 306] on label "Update Patient" at bounding box center [465, 306] width 68 height 9
click at [431, 306] on input "Update Patient" at bounding box center [435, 306] width 9 height 9
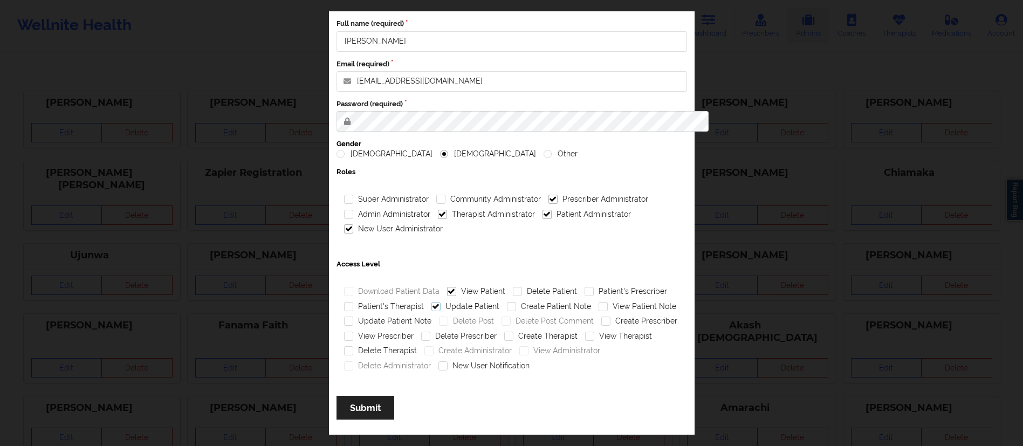
click at [431, 306] on label "Update Patient" at bounding box center [465, 306] width 68 height 9
click at [431, 306] on input "Update Patient" at bounding box center [435, 306] width 9 height 9
checkbox input "false"
drag, startPoint x: 494, startPoint y: 304, endPoint x: 500, endPoint y: 307, distance: 6.0
click at [507, 305] on label "Create Patient Note" at bounding box center [549, 306] width 84 height 9
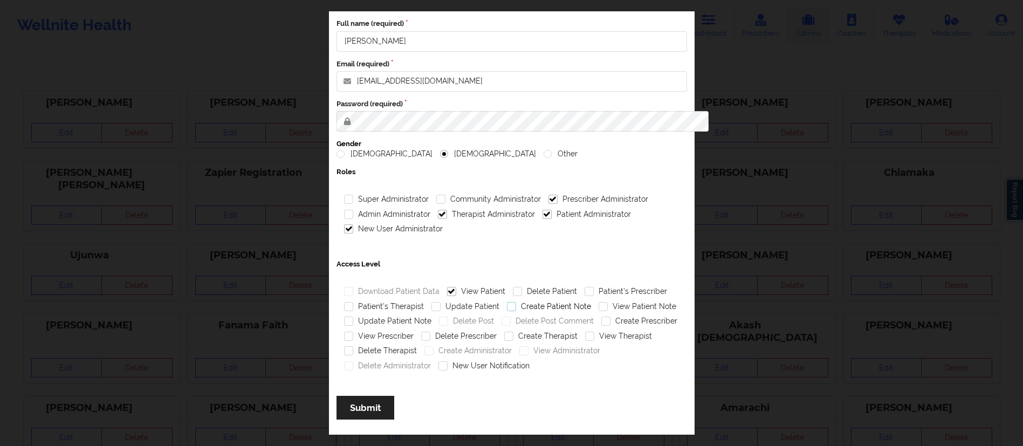
click at [507, 305] on input "Create Patient Note" at bounding box center [511, 306] width 9 height 9
checkbox input "true"
click at [598, 310] on label "View Patient Note" at bounding box center [637, 306] width 78 height 9
click at [598, 310] on input "View Patient Note" at bounding box center [602, 306] width 9 height 9
checkbox input "true"
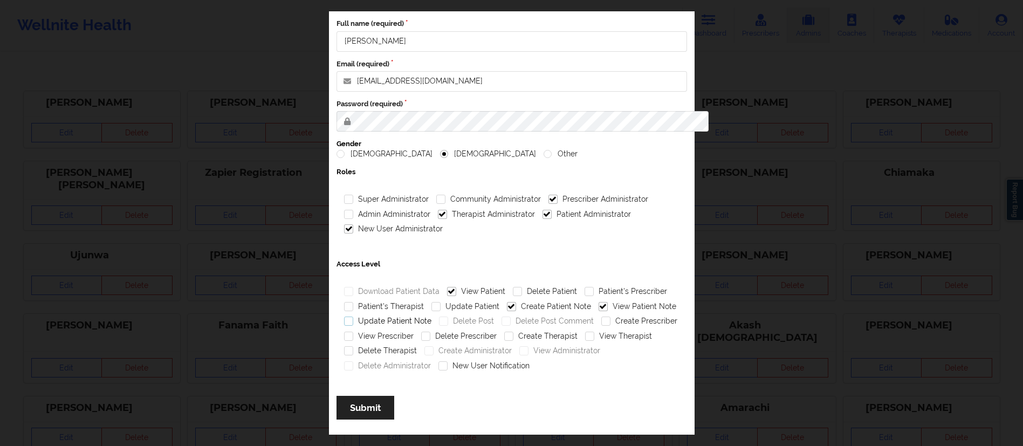
click at [344, 319] on label "Update Patient Note" at bounding box center [387, 321] width 87 height 9
click at [344, 319] on input "Update Patient Note" at bounding box center [348, 321] width 9 height 9
click at [344, 319] on label "Update Patient Note" at bounding box center [387, 321] width 87 height 9
click at [344, 319] on input "Update Patient Note" at bounding box center [348, 321] width 9 height 9
checkbox input "false"
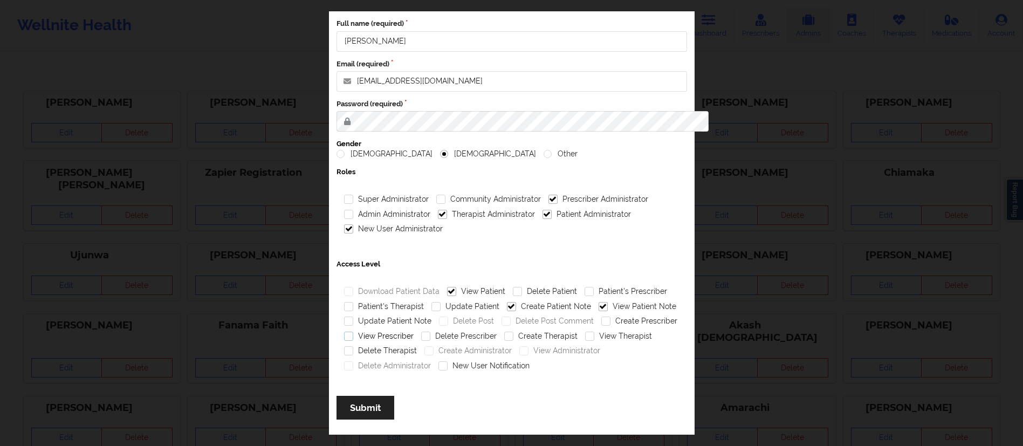
click at [344, 336] on label "View Prescriber" at bounding box center [379, 336] width 70 height 9
click at [344, 336] on input "View Prescriber" at bounding box center [348, 336] width 9 height 9
checkbox input "true"
click at [598, 338] on label "View Therapist" at bounding box center [618, 336] width 67 height 9
click at [594, 338] on input "View Therapist" at bounding box center [589, 336] width 9 height 9
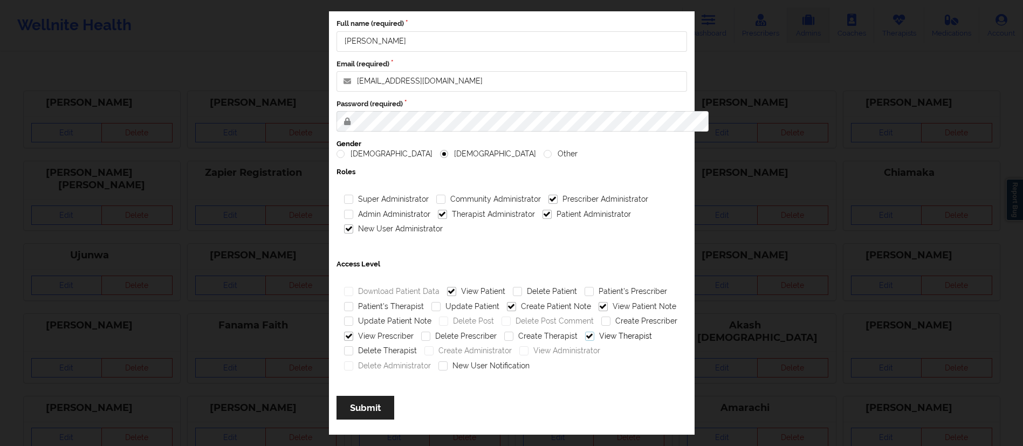
checkbox input "true"
click at [438, 370] on label "New User Notification" at bounding box center [483, 365] width 91 height 9
click at [438, 370] on input "New User Notification" at bounding box center [442, 365] width 9 height 9
checkbox input "true"
click at [358, 405] on button "Submit" at bounding box center [366, 407] width 58 height 23
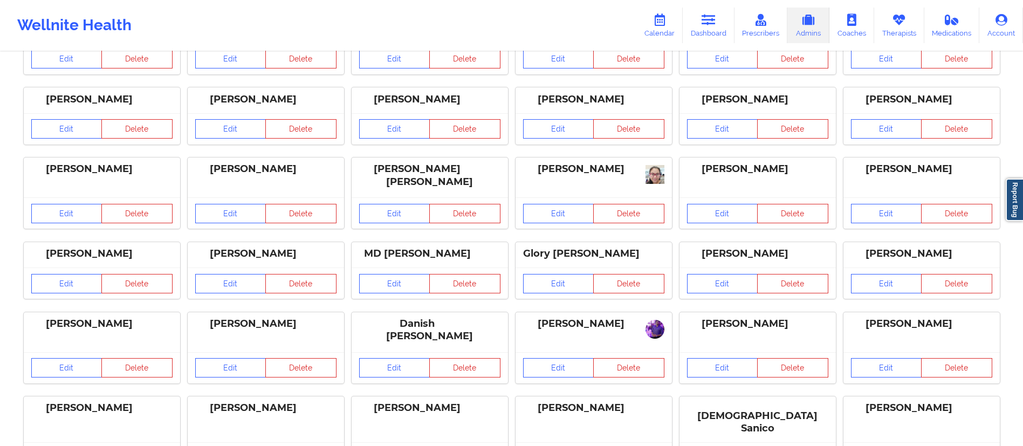
scroll to position [501, 0]
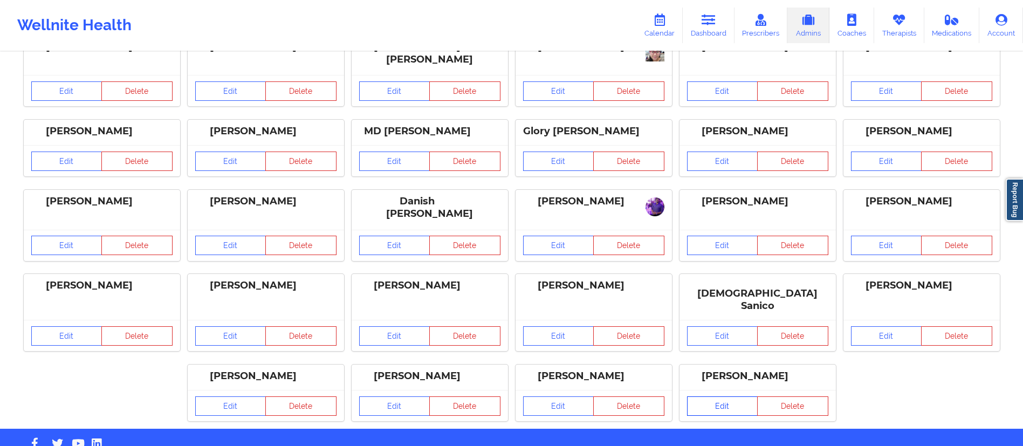
click at [715, 397] on link "Edit" at bounding box center [722, 406] width 71 height 19
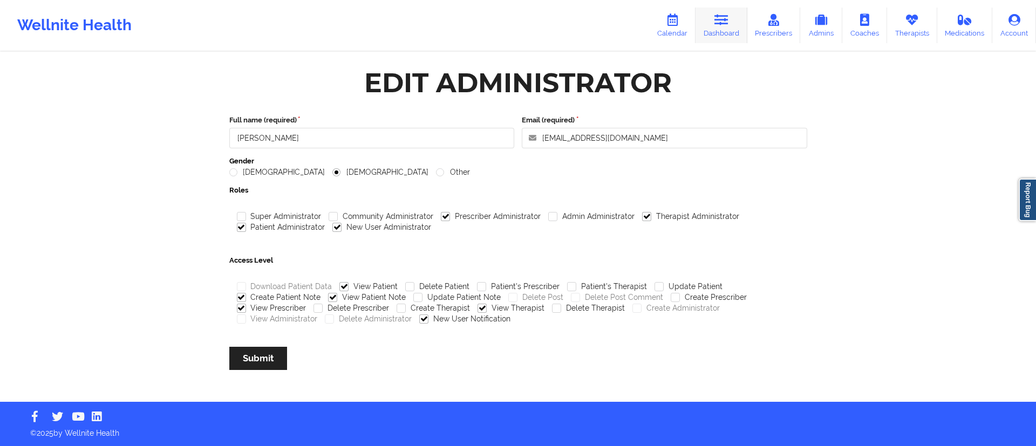
click at [725, 28] on link "Dashboard" at bounding box center [721, 26] width 52 height 36
